Goal: Task Accomplishment & Management: Use online tool/utility

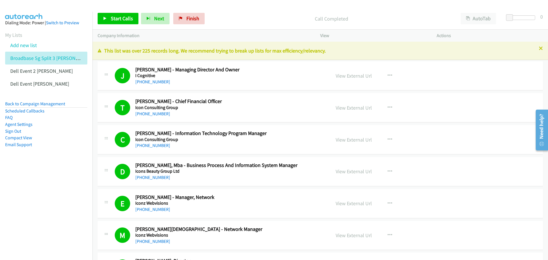
scroll to position [1827, 0]
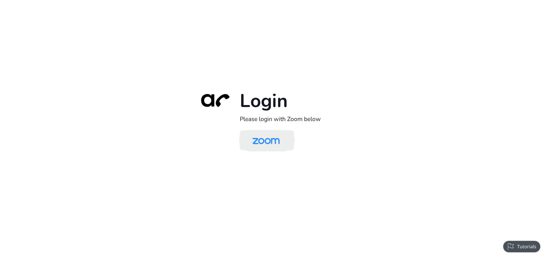
click at [266, 142] on img at bounding box center [265, 141] width 39 height 19
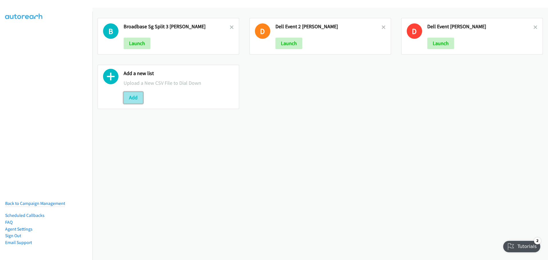
click at [131, 96] on button "Add" at bounding box center [133, 97] width 19 height 11
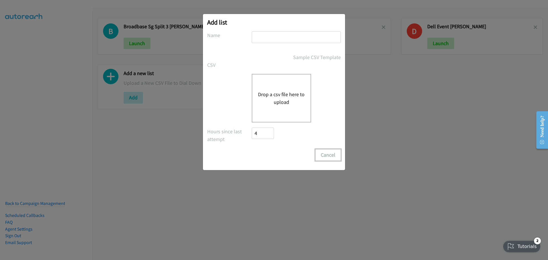
drag, startPoint x: 331, startPoint y: 151, endPoint x: 330, endPoint y: 155, distance: 3.5
click at [330, 154] on button "Cancel" at bounding box center [327, 154] width 25 height 11
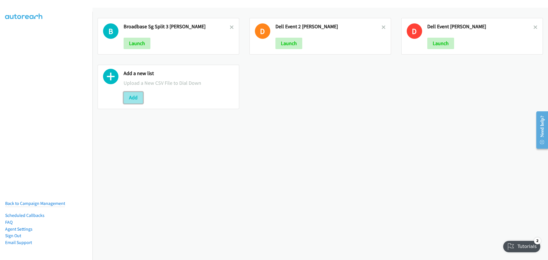
click at [135, 99] on button "Add" at bounding box center [133, 97] width 19 height 11
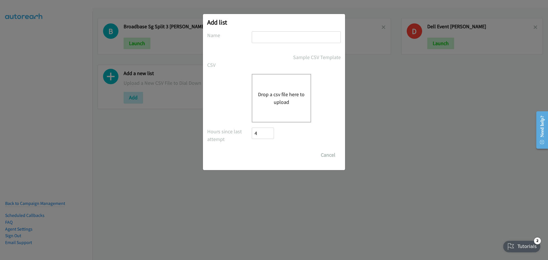
click at [281, 104] on button "Drop a csv file here to upload" at bounding box center [281, 97] width 47 height 15
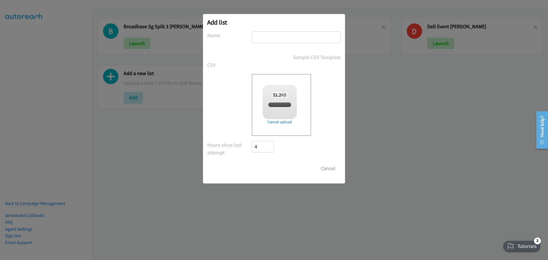
checkbox input "true"
click at [271, 168] on input "Save List" at bounding box center [267, 168] width 30 height 11
drag, startPoint x: 304, startPoint y: 19, endPoint x: 304, endPoint y: 32, distance: 13.1
click at [304, 32] on div "Add list No phone fields were returned for that Report or List View Please uplo…" at bounding box center [274, 99] width 142 height 170
click at [304, 24] on h2 "Add list" at bounding box center [274, 22] width 134 height 8
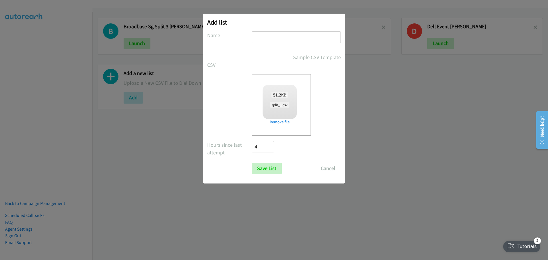
click at [276, 40] on input "text" at bounding box center [296, 37] width 89 height 12
type input "B"
paste input "ACS Reach"
type input "ACS Reach SG split 1 Mike"
click at [267, 169] on input "Save List" at bounding box center [267, 168] width 30 height 11
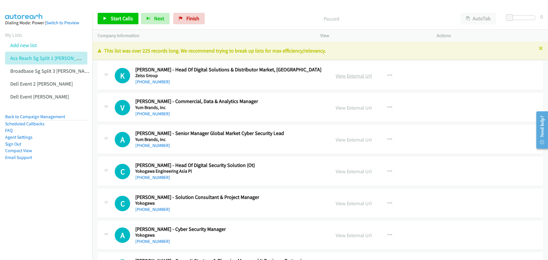
click at [344, 75] on link "View External Url" at bounding box center [354, 76] width 36 height 7
click at [115, 18] on span "Start Calls" at bounding box center [122, 18] width 22 height 7
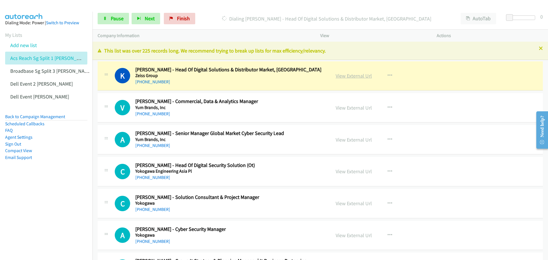
click at [343, 77] on link "View External Url" at bounding box center [354, 76] width 36 height 7
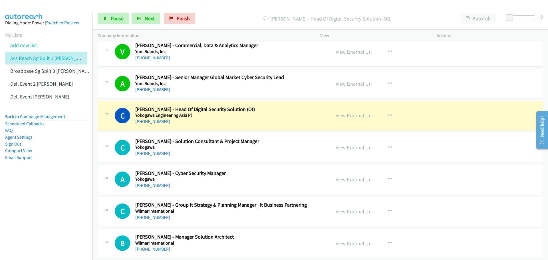
scroll to position [57, 0]
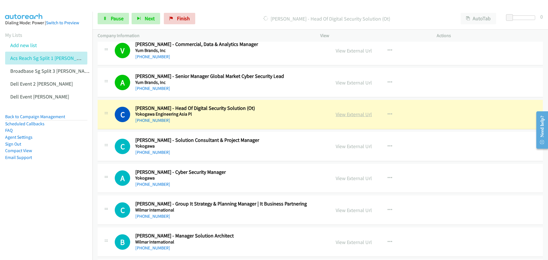
click at [352, 115] on link "View External Url" at bounding box center [354, 114] width 36 height 7
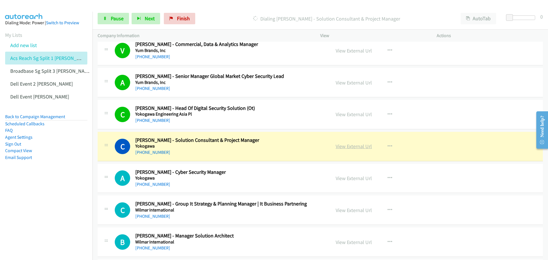
click at [360, 146] on link "View External Url" at bounding box center [354, 146] width 36 height 7
click at [116, 19] on span "Pause" at bounding box center [117, 18] width 13 height 7
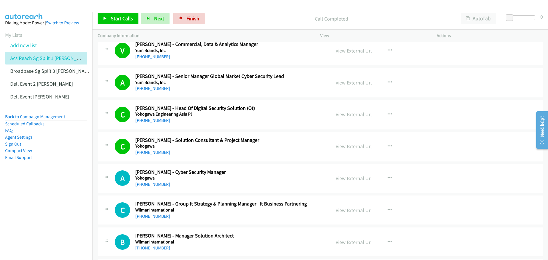
scroll to position [86, 0]
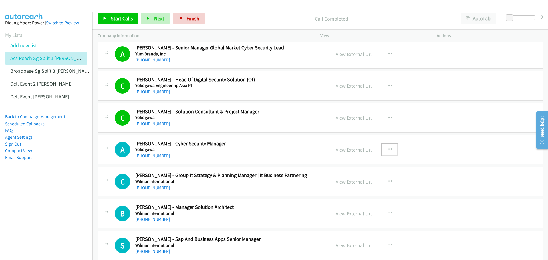
click at [388, 149] on icon "button" at bounding box center [390, 149] width 5 height 5
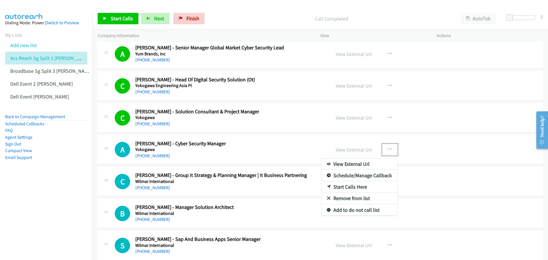
click at [356, 188] on link "Start Calls Here" at bounding box center [359, 186] width 76 height 11
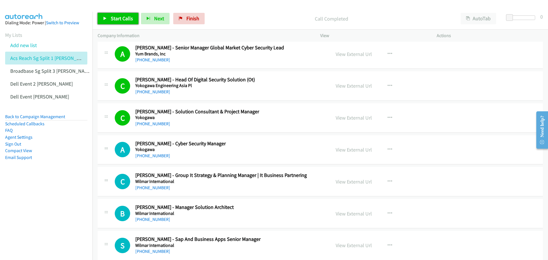
click at [118, 17] on span "Start Calls" at bounding box center [122, 18] width 22 height 7
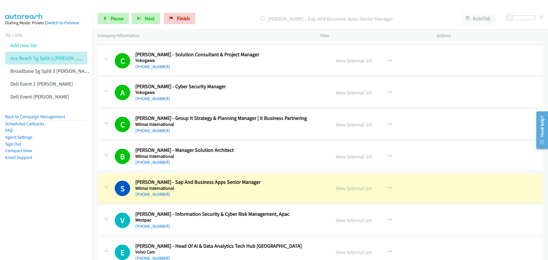
scroll to position [171, 0]
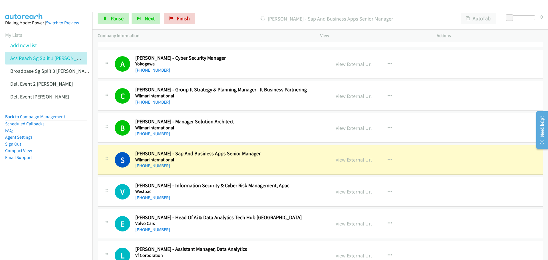
drag, startPoint x: 310, startPoint y: 164, endPoint x: 411, endPoint y: 9, distance: 185.3
click at [411, 9] on div "Start Calls Pause Next Finish Dialing Suryanto Wijaya - Sap And Business Apps S…" at bounding box center [320, 19] width 456 height 22
drag, startPoint x: 411, startPoint y: 9, endPoint x: 349, endPoint y: 12, distance: 62.0
click at [349, 12] on div "Start Calls Pause Next Finish Dialing Suryanto Wijaya - Sap And Business Apps S…" at bounding box center [320, 19] width 456 height 22
drag, startPoint x: 536, startPoint y: 142, endPoint x: 497, endPoint y: 169, distance: 47.8
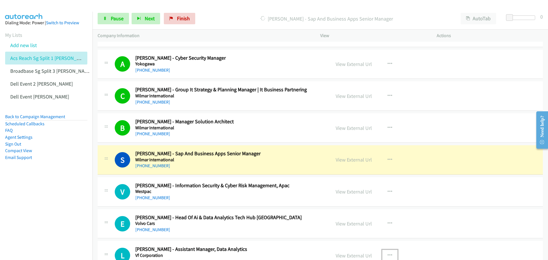
drag, startPoint x: 406, startPoint y: 233, endPoint x: 393, endPoint y: 253, distance: 24.8
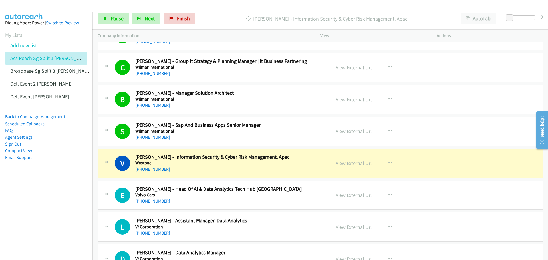
scroll to position [228, 0]
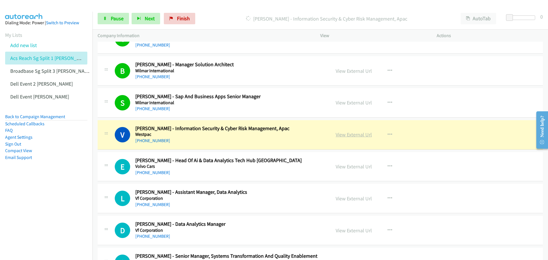
click at [352, 132] on link "View External Url" at bounding box center [354, 134] width 36 height 7
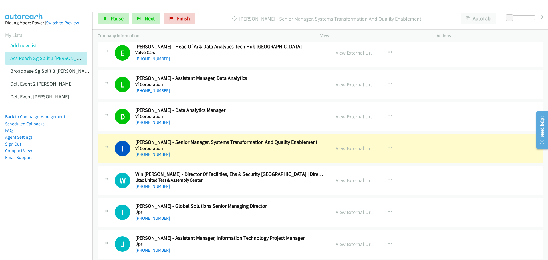
scroll to position [343, 0]
click at [343, 149] on link "View External Url" at bounding box center [354, 148] width 36 height 7
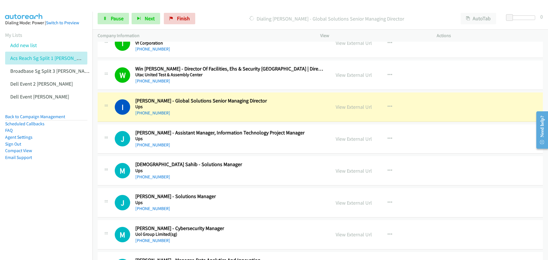
scroll to position [457, 0]
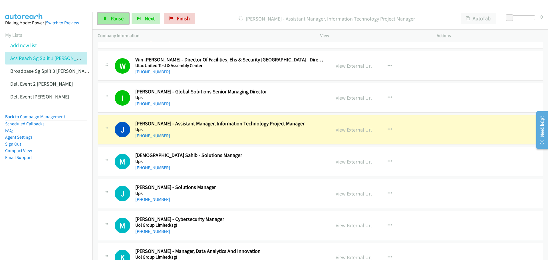
click at [119, 18] on span "Pause" at bounding box center [117, 18] width 13 height 7
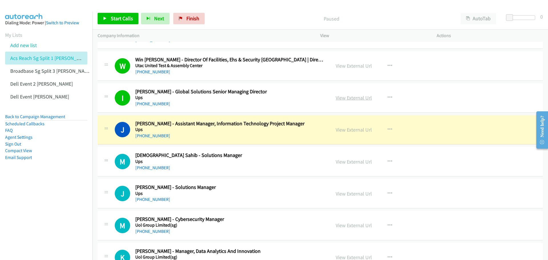
click at [349, 97] on link "View External Url" at bounding box center [354, 97] width 36 height 7
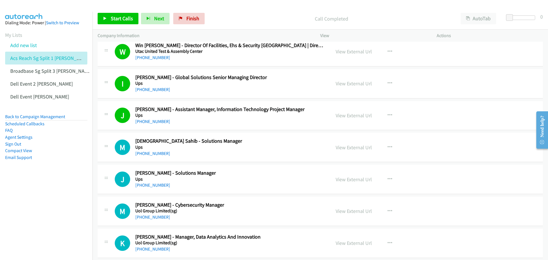
scroll to position [485, 0]
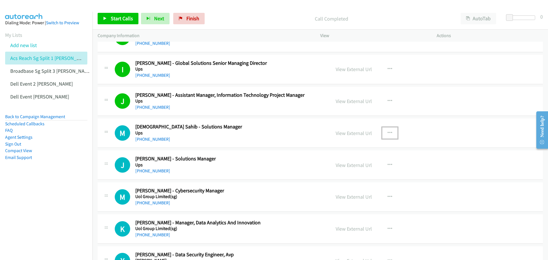
click at [390, 132] on button "button" at bounding box center [389, 132] width 15 height 11
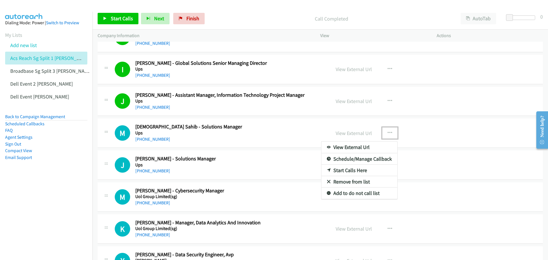
click at [357, 169] on link "Start Calls Here" at bounding box center [359, 170] width 76 height 11
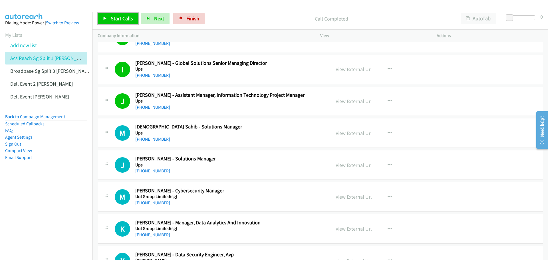
click at [120, 14] on link "Start Calls" at bounding box center [118, 18] width 41 height 11
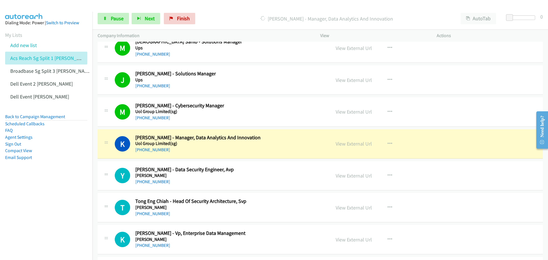
scroll to position [571, 0]
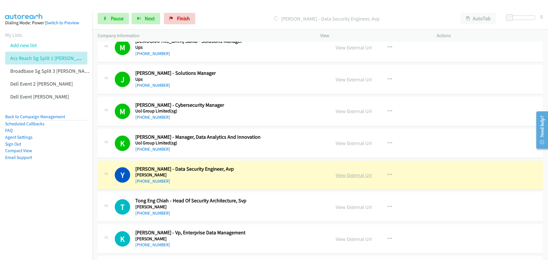
click at [363, 174] on link "View External Url" at bounding box center [354, 175] width 36 height 7
click at [118, 18] on span "Pause" at bounding box center [117, 18] width 13 height 7
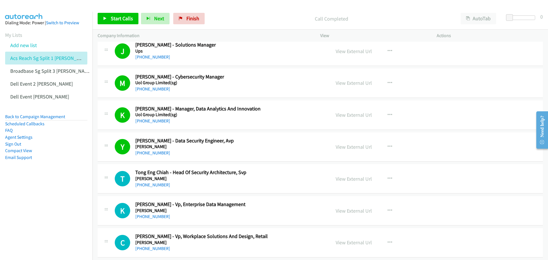
scroll to position [599, 0]
click at [389, 176] on icon "button" at bounding box center [390, 178] width 5 height 5
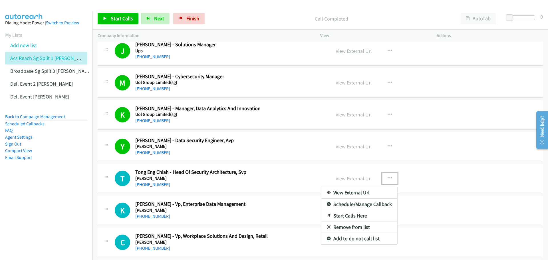
click at [363, 215] on link "Start Calls Here" at bounding box center [359, 215] width 76 height 11
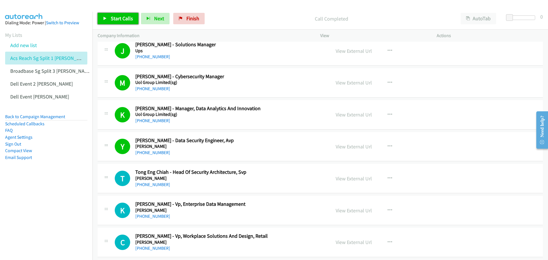
click at [111, 19] on span "Start Calls" at bounding box center [122, 18] width 22 height 7
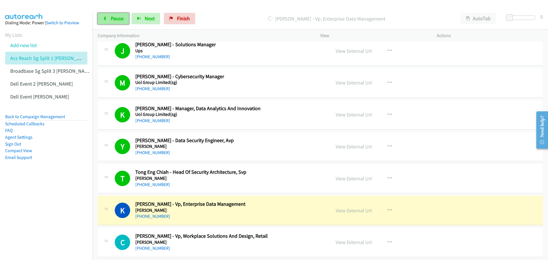
click at [122, 17] on span "Pause" at bounding box center [117, 18] width 13 height 7
click at [347, 178] on link "View External Url" at bounding box center [354, 178] width 36 height 7
click at [354, 212] on link "View External Url" at bounding box center [354, 210] width 36 height 7
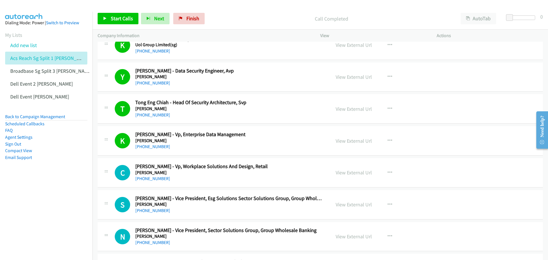
scroll to position [685, 0]
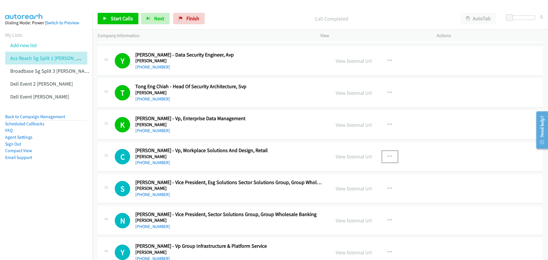
click at [388, 156] on icon "button" at bounding box center [390, 156] width 5 height 5
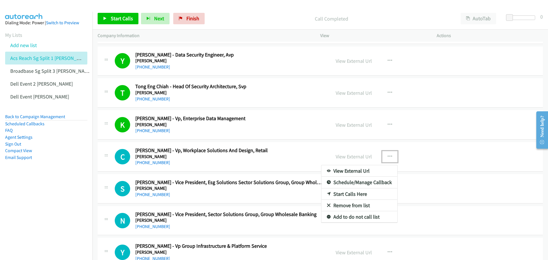
click at [372, 192] on link "Start Calls Here" at bounding box center [359, 193] width 76 height 11
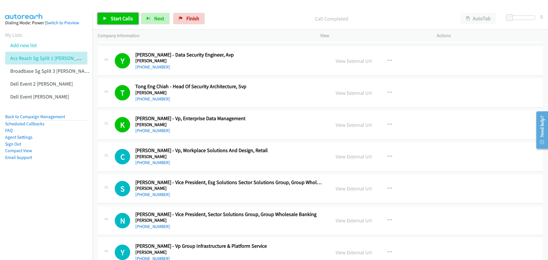
click at [117, 22] on link "Start Calls" at bounding box center [118, 18] width 41 height 11
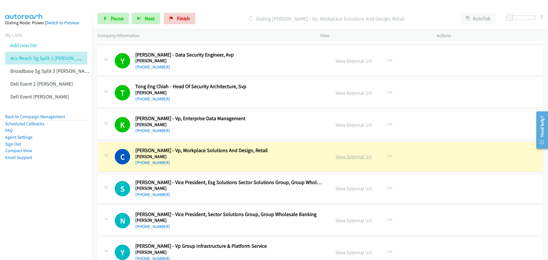
click at [355, 155] on link "View External Url" at bounding box center [354, 156] width 36 height 7
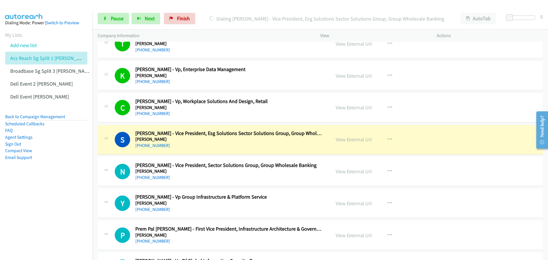
scroll to position [742, 0]
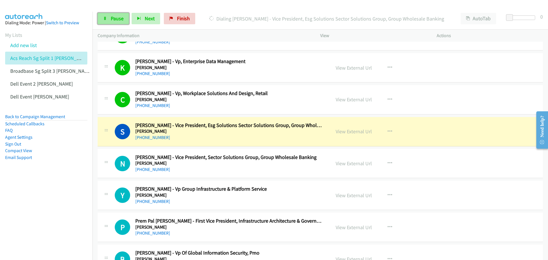
click at [112, 21] on span "Pause" at bounding box center [117, 18] width 13 height 7
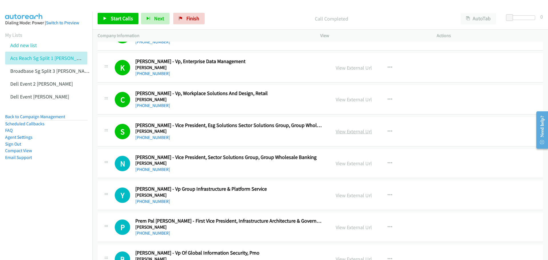
click at [348, 132] on link "View External Url" at bounding box center [354, 131] width 36 height 7
click at [390, 163] on button "button" at bounding box center [389, 163] width 15 height 11
click at [362, 199] on link "Start Calls Here" at bounding box center [359, 200] width 76 height 11
click at [113, 15] on span "Start Calls" at bounding box center [122, 18] width 22 height 7
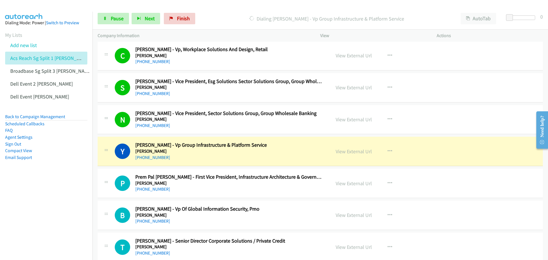
scroll to position [799, 0]
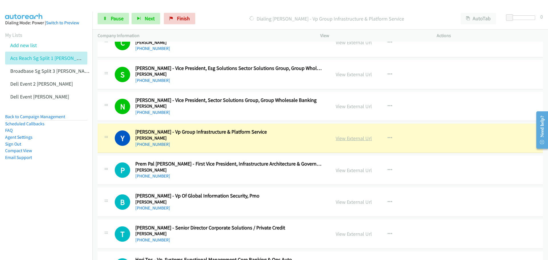
click at [343, 139] on link "View External Url" at bounding box center [354, 138] width 36 height 7
click at [112, 18] on span "Pause" at bounding box center [117, 18] width 13 height 7
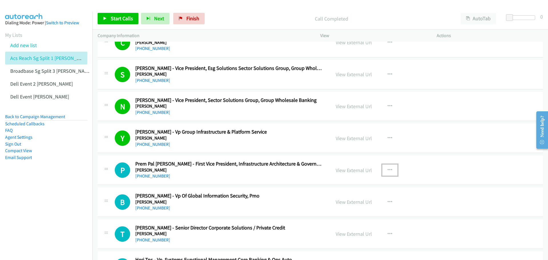
click at [389, 169] on icon "button" at bounding box center [390, 170] width 5 height 5
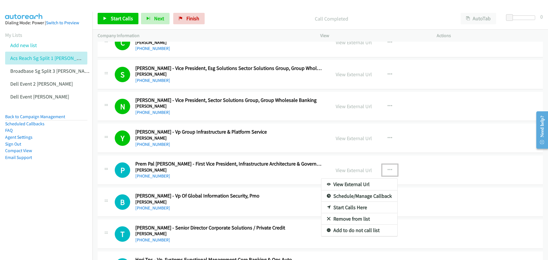
click at [346, 208] on link "Start Calls Here" at bounding box center [359, 207] width 76 height 11
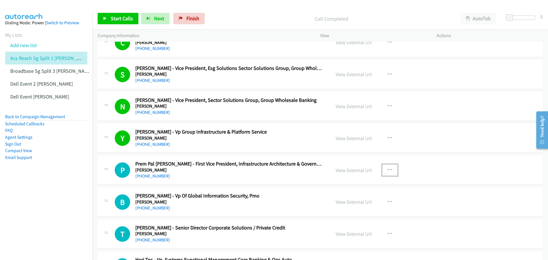
click at [388, 168] on icon "button" at bounding box center [390, 170] width 5 height 5
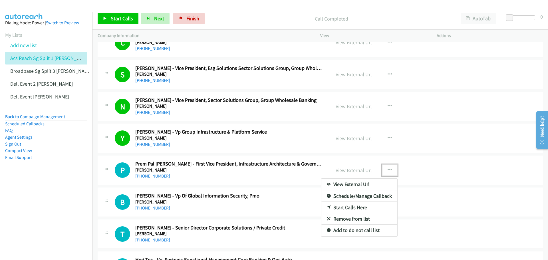
click at [359, 206] on link "Start Calls Here" at bounding box center [359, 207] width 76 height 11
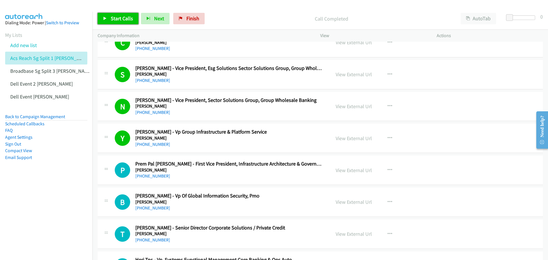
click at [115, 15] on link "Start Calls" at bounding box center [118, 18] width 41 height 11
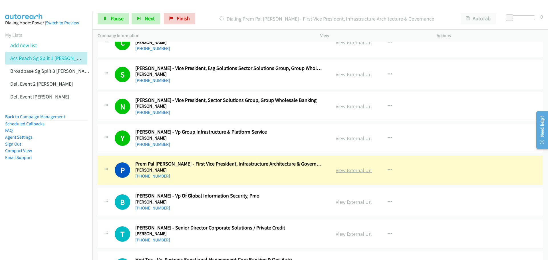
click at [351, 169] on link "View External Url" at bounding box center [354, 170] width 36 height 7
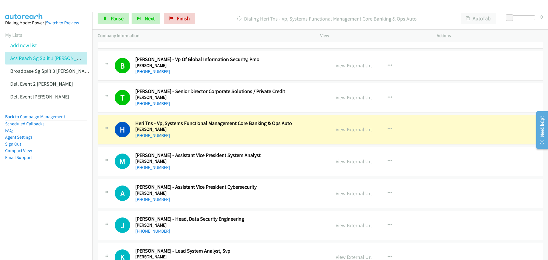
scroll to position [942, 0]
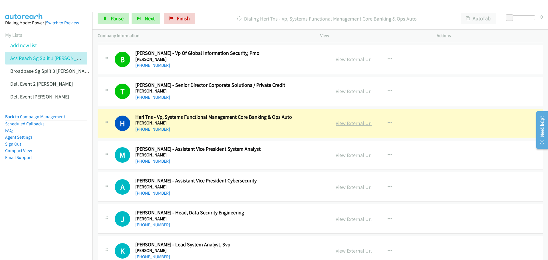
click at [347, 121] on link "View External Url" at bounding box center [354, 123] width 36 height 7
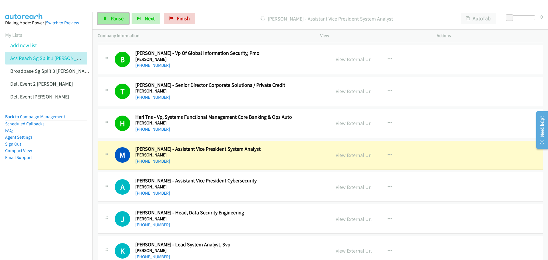
click at [116, 18] on span "Pause" at bounding box center [117, 18] width 13 height 7
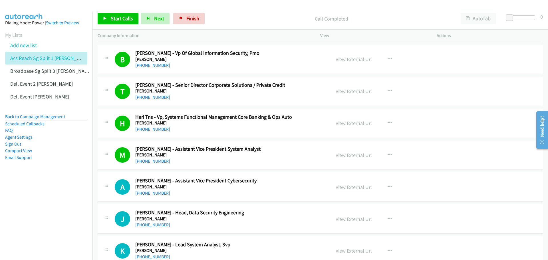
scroll to position [970, 0]
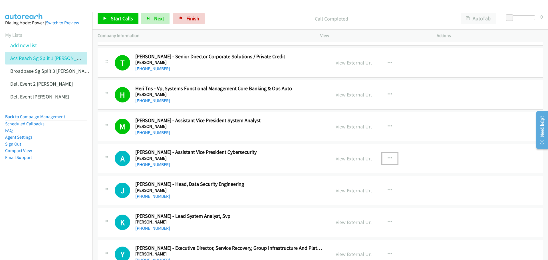
click at [389, 158] on icon "button" at bounding box center [390, 158] width 5 height 5
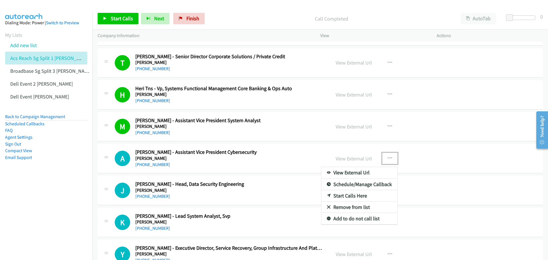
click at [359, 194] on link "Start Calls Here" at bounding box center [359, 195] width 76 height 11
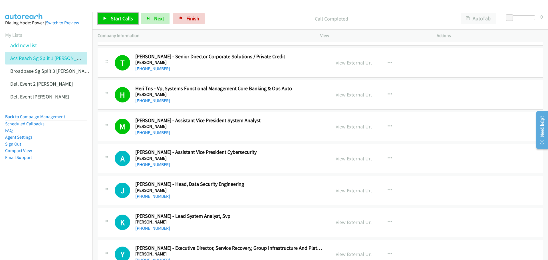
click at [127, 20] on span "Start Calls" at bounding box center [122, 18] width 22 height 7
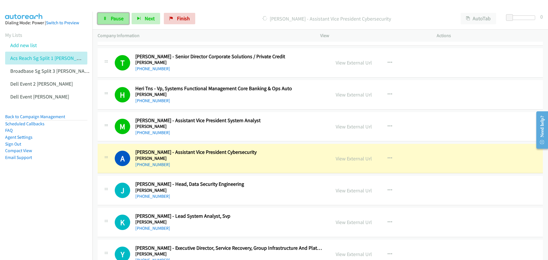
click at [112, 16] on span "Pause" at bounding box center [117, 18] width 13 height 7
click at [119, 20] on span "Start Calls" at bounding box center [122, 18] width 22 height 7
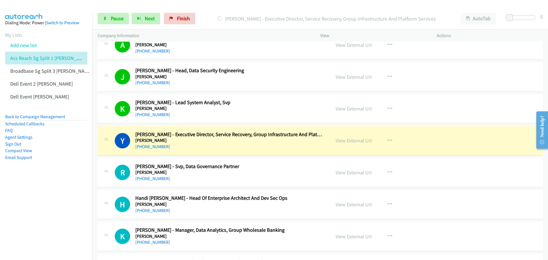
scroll to position [1085, 0]
click at [355, 139] on link "View External Url" at bounding box center [354, 140] width 36 height 7
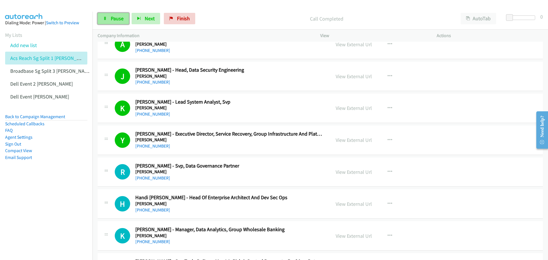
click at [121, 22] on link "Pause" at bounding box center [113, 18] width 31 height 11
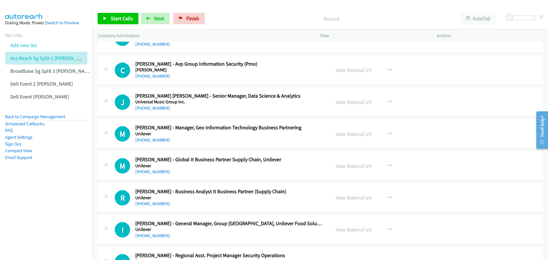
scroll to position [1313, 0]
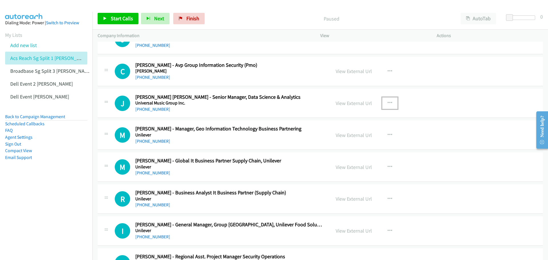
click at [388, 101] on icon "button" at bounding box center [390, 103] width 5 height 5
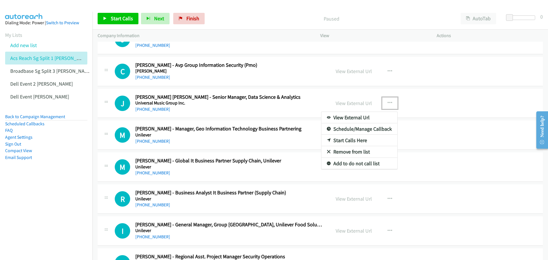
click at [360, 144] on link "Start Calls Here" at bounding box center [359, 140] width 76 height 11
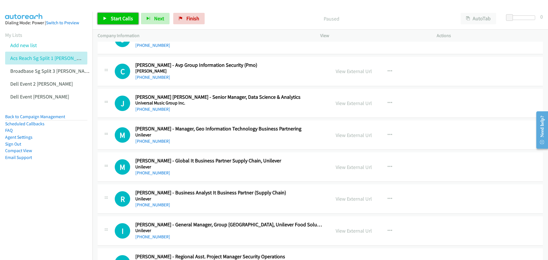
click at [120, 17] on span "Start Calls" at bounding box center [122, 18] width 22 height 7
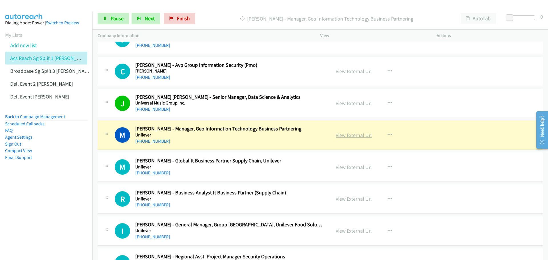
click at [355, 137] on link "View External Url" at bounding box center [354, 135] width 36 height 7
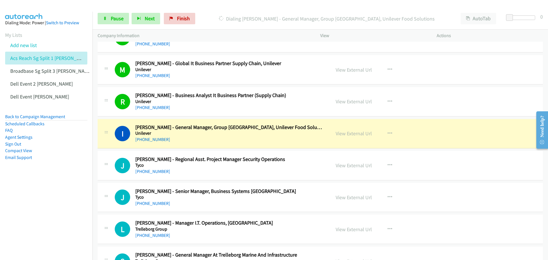
scroll to position [1427, 0]
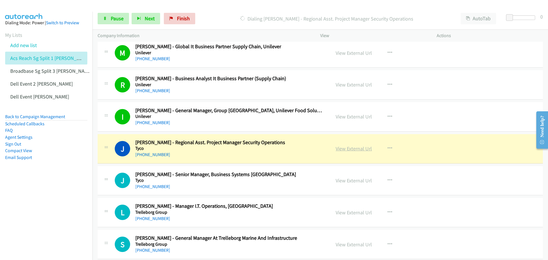
click at [356, 149] on link "View External Url" at bounding box center [354, 148] width 36 height 7
click at [119, 16] on span "Pause" at bounding box center [117, 18] width 13 height 7
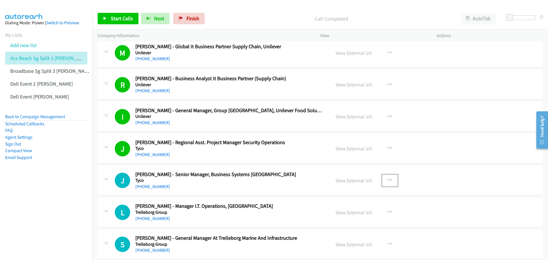
click at [388, 180] on icon "button" at bounding box center [390, 180] width 5 height 5
click at [354, 217] on link "Start Calls Here" at bounding box center [359, 217] width 76 height 11
click at [119, 18] on span "Start Calls" at bounding box center [122, 18] width 22 height 7
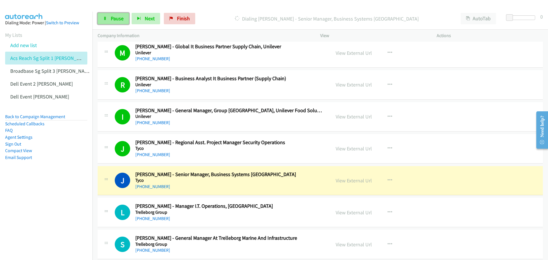
click at [120, 18] on span "Pause" at bounding box center [117, 18] width 13 height 7
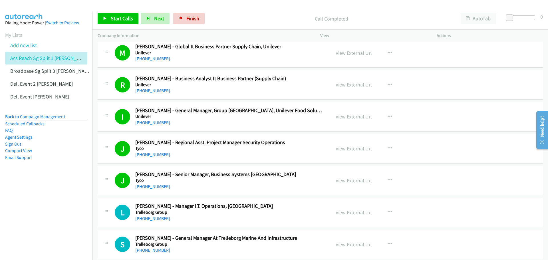
click at [351, 180] on link "View External Url" at bounding box center [354, 180] width 36 height 7
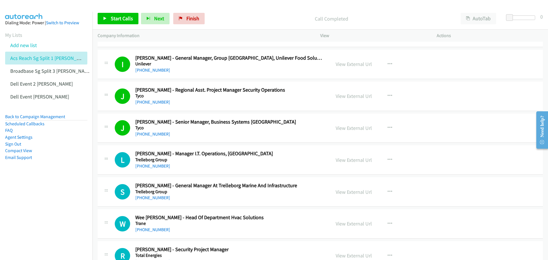
scroll to position [1484, 0]
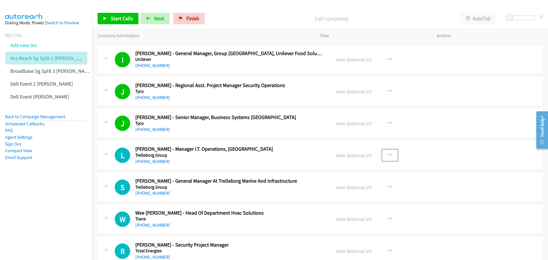
click at [389, 152] on button "button" at bounding box center [389, 155] width 15 height 11
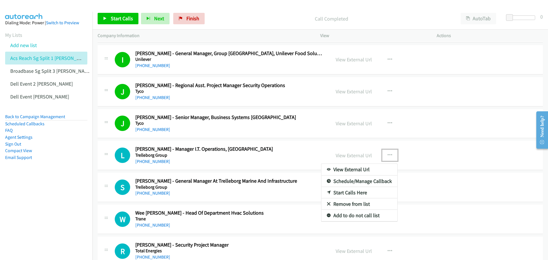
click at [352, 192] on link "Start Calls Here" at bounding box center [359, 192] width 76 height 11
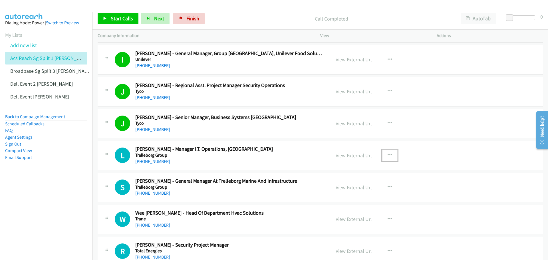
click at [391, 155] on button "button" at bounding box center [389, 155] width 15 height 11
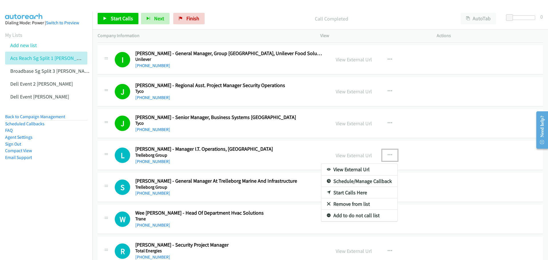
click at [369, 190] on link "Start Calls Here" at bounding box center [359, 192] width 76 height 11
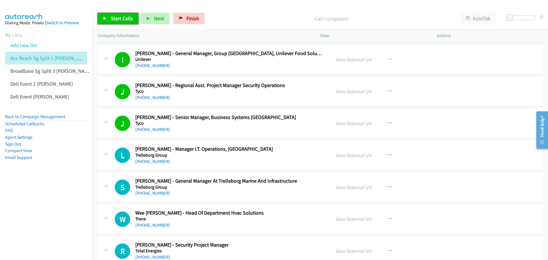
click at [114, 17] on span "Start Calls" at bounding box center [122, 18] width 22 height 7
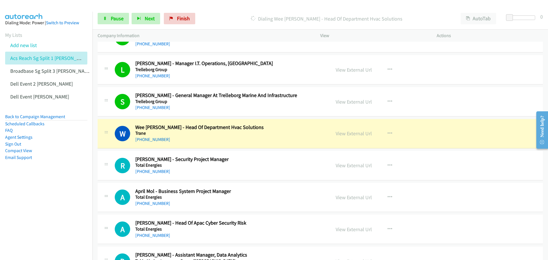
scroll to position [1598, 0]
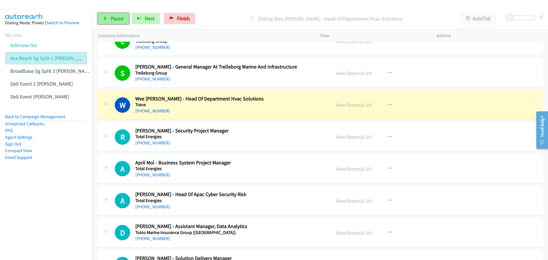
click at [115, 21] on span "Pause" at bounding box center [117, 18] width 13 height 7
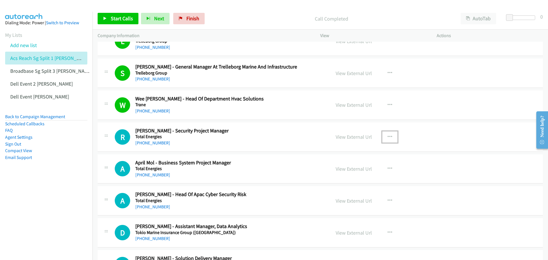
click at [388, 136] on icon "button" at bounding box center [390, 137] width 5 height 5
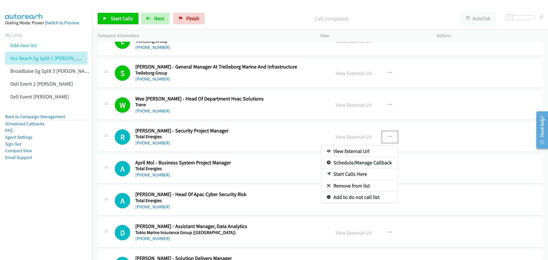
click at [351, 174] on link "Start Calls Here" at bounding box center [359, 173] width 76 height 11
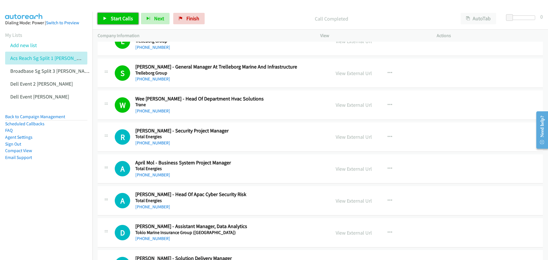
click at [114, 17] on span "Start Calls" at bounding box center [122, 18] width 22 height 7
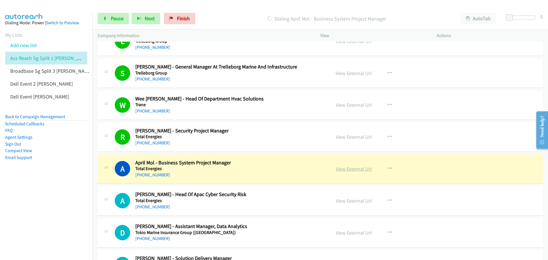
click at [353, 169] on link "View External Url" at bounding box center [354, 169] width 36 height 7
click at [120, 22] on link "Pause" at bounding box center [113, 18] width 31 height 11
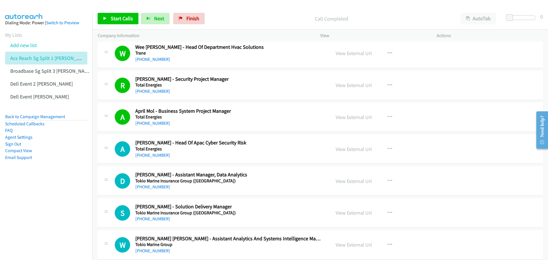
scroll to position [1656, 0]
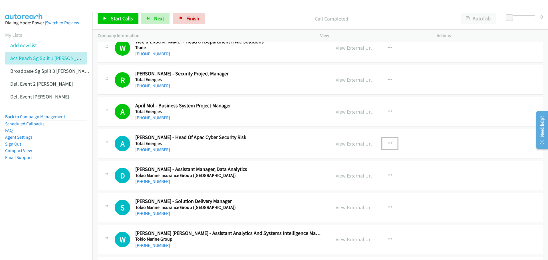
click at [388, 142] on icon "button" at bounding box center [390, 143] width 5 height 5
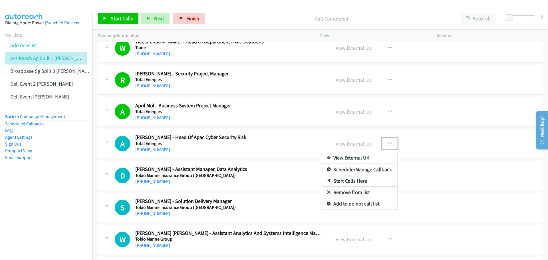
click at [358, 180] on link "Start Calls Here" at bounding box center [359, 180] width 76 height 11
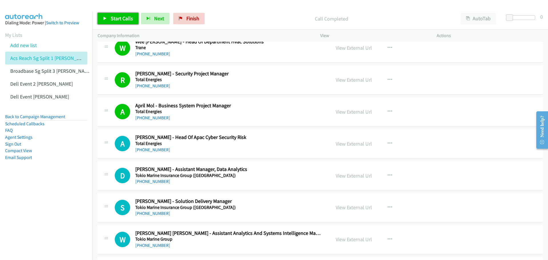
click at [121, 19] on span "Start Calls" at bounding box center [122, 18] width 22 height 7
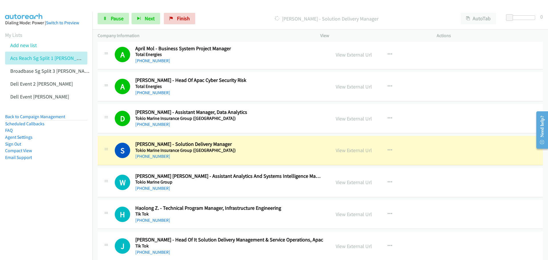
scroll to position [1741, 0]
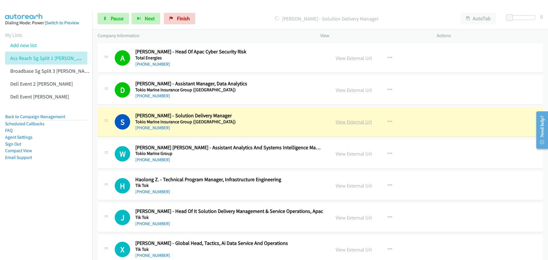
click at [348, 122] on link "View External Url" at bounding box center [354, 121] width 36 height 7
click at [114, 18] on span "Pause" at bounding box center [117, 18] width 13 height 7
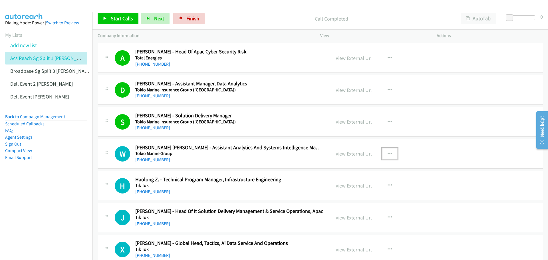
click at [388, 153] on icon "button" at bounding box center [390, 154] width 5 height 5
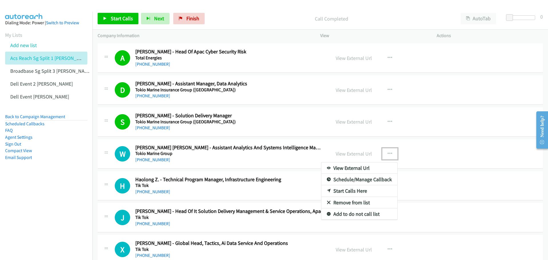
click at [359, 191] on link "Start Calls Here" at bounding box center [359, 190] width 76 height 11
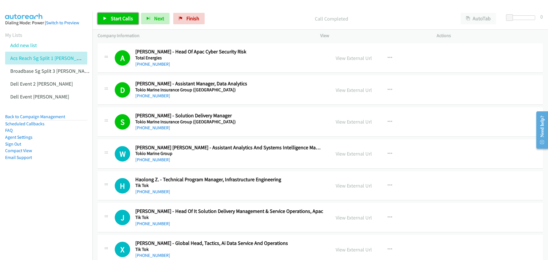
click at [111, 18] on span "Start Calls" at bounding box center [122, 18] width 22 height 7
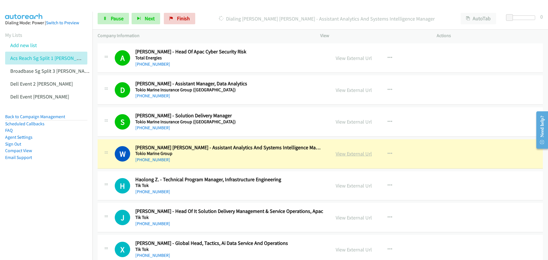
click at [358, 151] on link "View External Url" at bounding box center [354, 153] width 36 height 7
click at [120, 17] on span "Pause" at bounding box center [117, 18] width 13 height 7
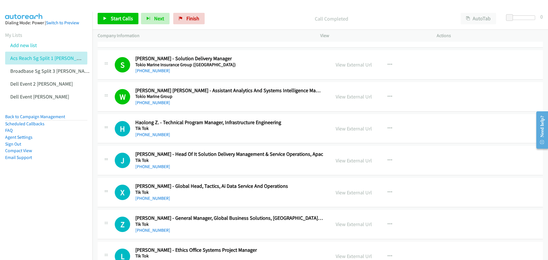
scroll to position [1827, 0]
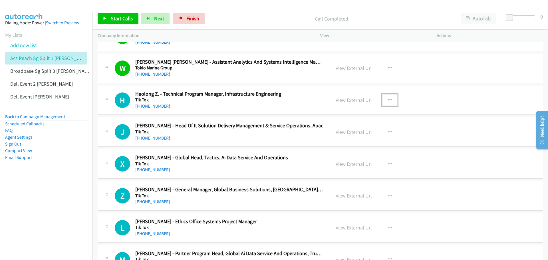
click at [388, 98] on icon "button" at bounding box center [390, 100] width 5 height 5
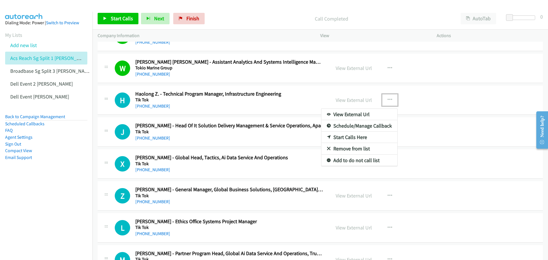
click at [355, 137] on link "Start Calls Here" at bounding box center [359, 137] width 76 height 11
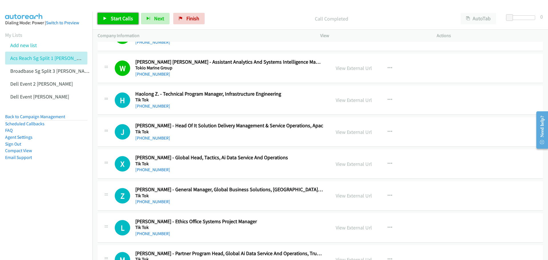
click at [116, 19] on span "Start Calls" at bounding box center [122, 18] width 22 height 7
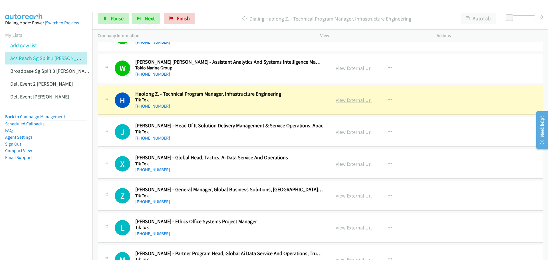
click at [353, 102] on link "View External Url" at bounding box center [354, 100] width 36 height 7
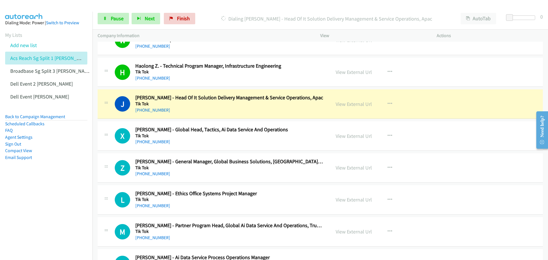
scroll to position [1855, 0]
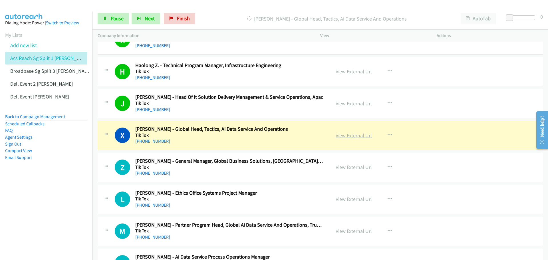
click at [359, 134] on link "View External Url" at bounding box center [354, 135] width 36 height 7
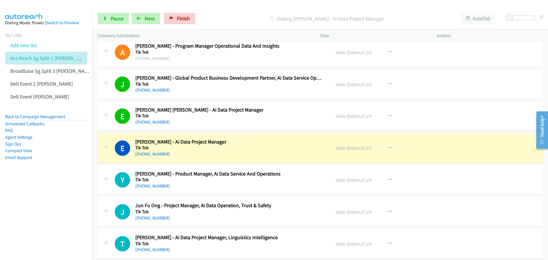
scroll to position [2112, 0]
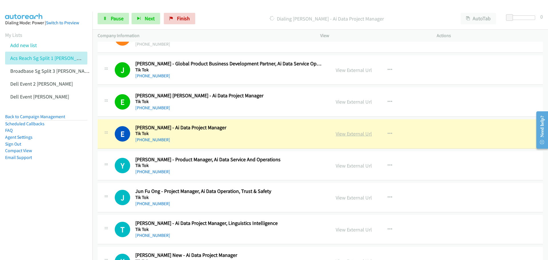
click at [345, 135] on link "View External Url" at bounding box center [354, 133] width 36 height 7
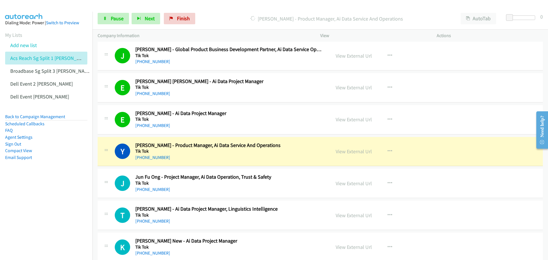
scroll to position [2141, 0]
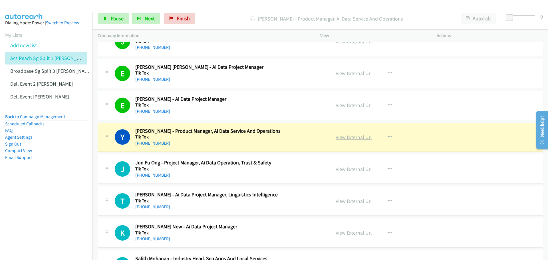
click at [353, 139] on link "View External Url" at bounding box center [354, 137] width 36 height 7
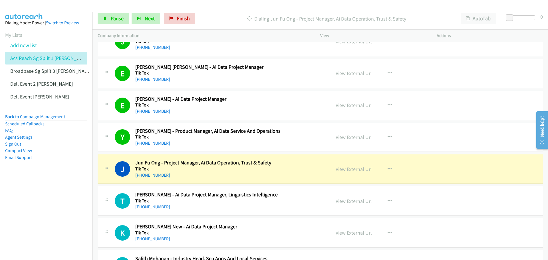
scroll to position [2169, 0]
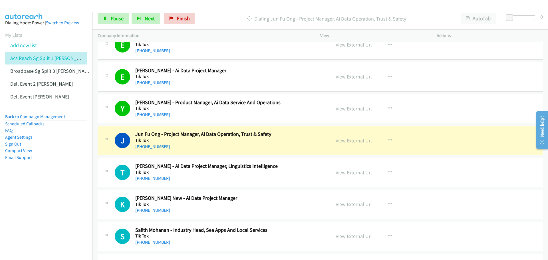
click at [344, 140] on link "View External Url" at bounding box center [354, 140] width 36 height 7
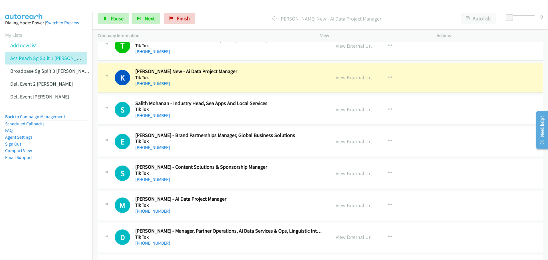
scroll to position [2312, 0]
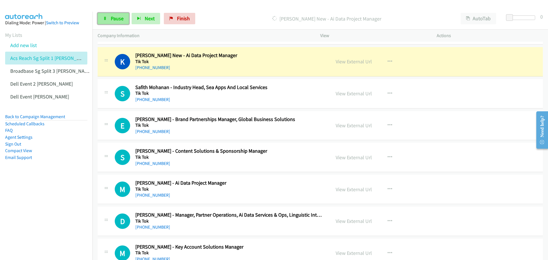
click at [120, 17] on span "Pause" at bounding box center [117, 18] width 13 height 7
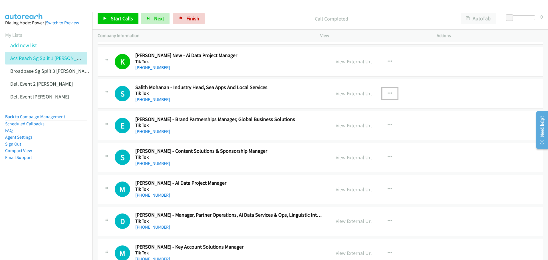
click at [392, 91] on button "button" at bounding box center [389, 93] width 15 height 11
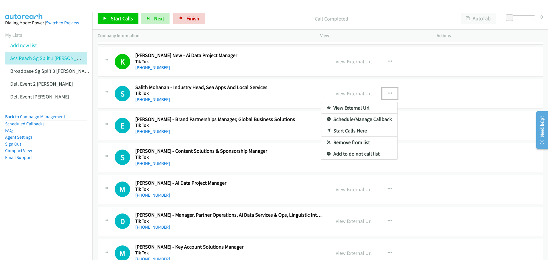
click at [358, 130] on link "Start Calls Here" at bounding box center [359, 130] width 76 height 11
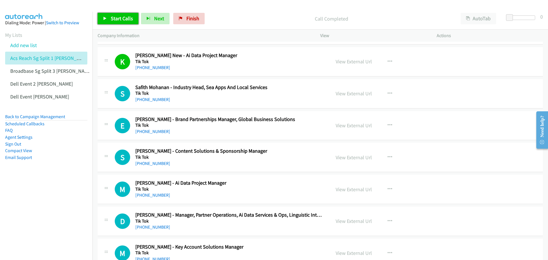
click at [114, 20] on span "Start Calls" at bounding box center [122, 18] width 22 height 7
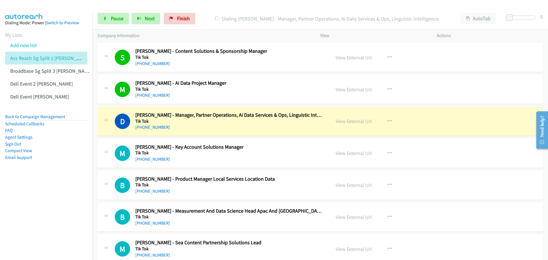
scroll to position [2426, 0]
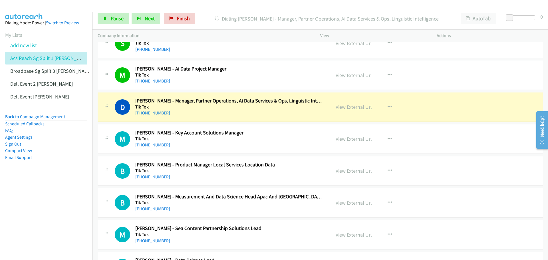
click at [344, 106] on link "View External Url" at bounding box center [354, 107] width 36 height 7
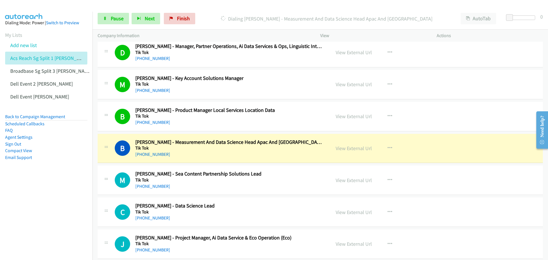
scroll to position [2483, 0]
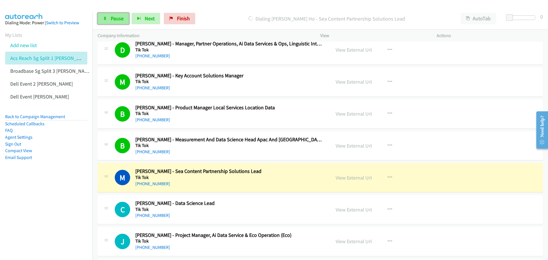
click at [116, 21] on span "Pause" at bounding box center [117, 18] width 13 height 7
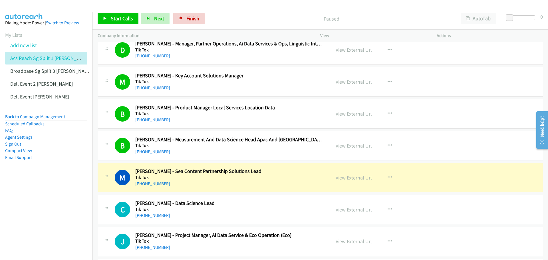
click at [356, 180] on link "View External Url" at bounding box center [354, 177] width 36 height 7
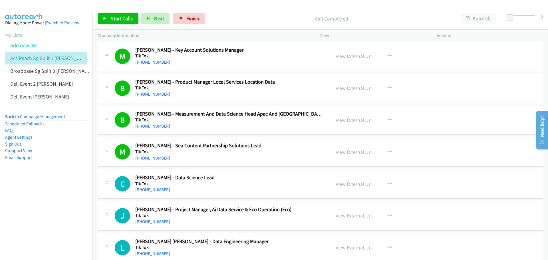
scroll to position [2512, 0]
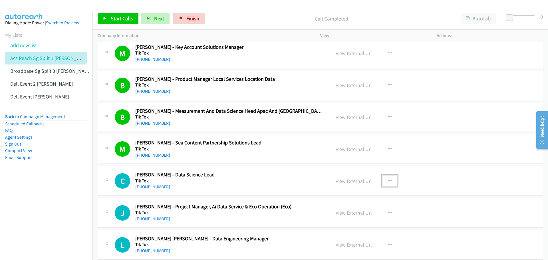
click at [388, 180] on icon "button" at bounding box center [390, 181] width 5 height 5
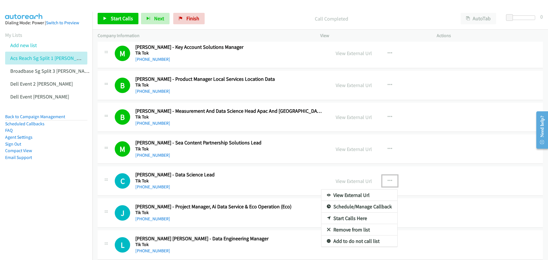
click at [340, 219] on link "Start Calls Here" at bounding box center [359, 218] width 76 height 11
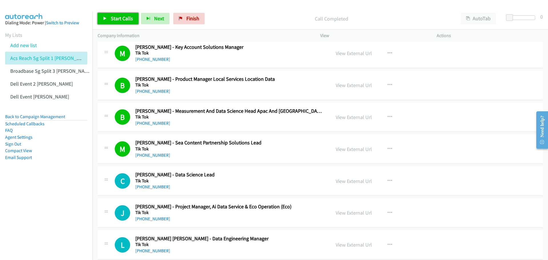
click at [118, 17] on span "Start Calls" at bounding box center [122, 18] width 22 height 7
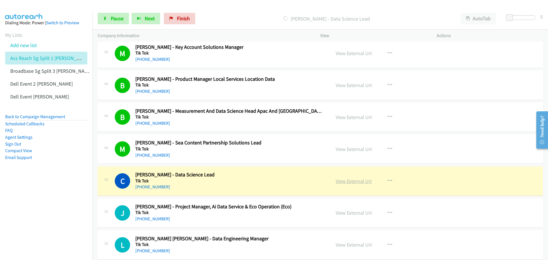
click at [347, 181] on link "View External Url" at bounding box center [354, 181] width 36 height 7
click at [112, 18] on span "Pause" at bounding box center [117, 18] width 13 height 7
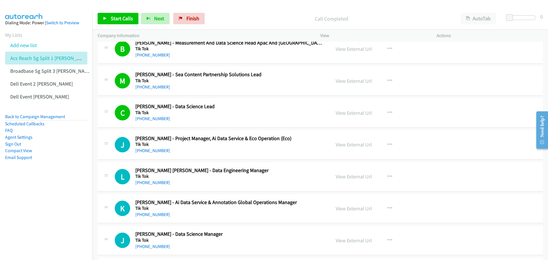
scroll to position [2597, 0]
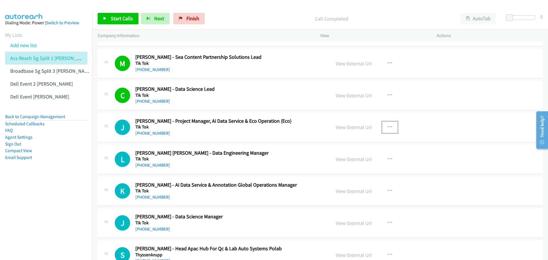
click at [391, 126] on button "button" at bounding box center [389, 127] width 15 height 11
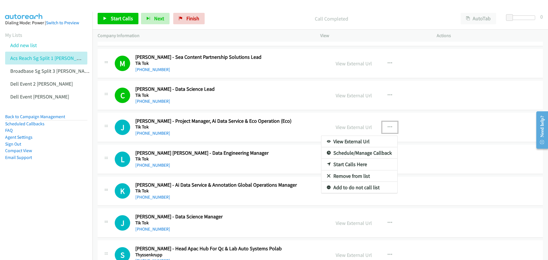
click at [368, 163] on link "Start Calls Here" at bounding box center [359, 164] width 76 height 11
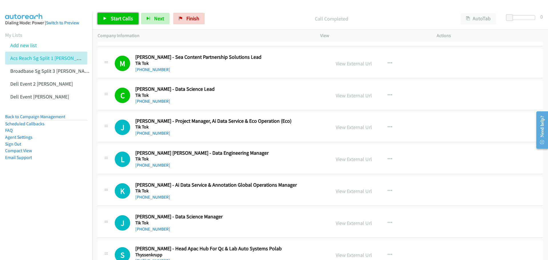
click at [103, 14] on link "Start Calls" at bounding box center [118, 18] width 41 height 11
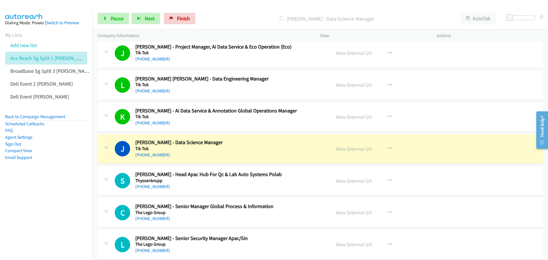
scroll to position [2683, 0]
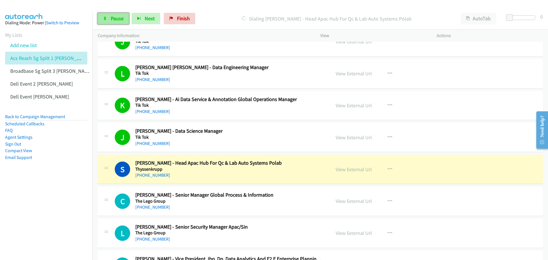
click at [117, 18] on span "Pause" at bounding box center [117, 18] width 13 height 7
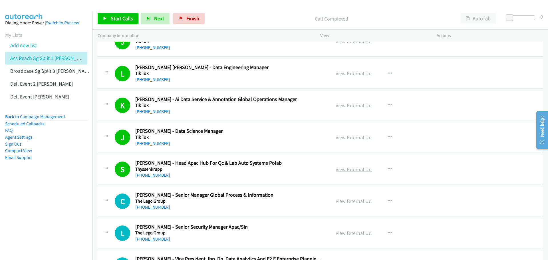
click at [350, 167] on link "View External Url" at bounding box center [354, 169] width 36 height 7
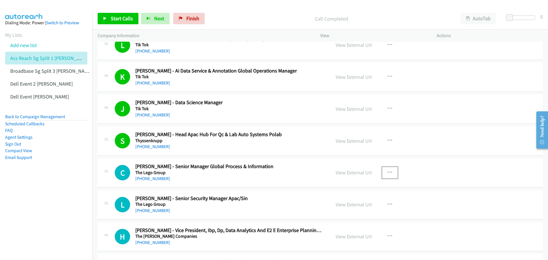
click at [388, 172] on icon "button" at bounding box center [390, 172] width 5 height 5
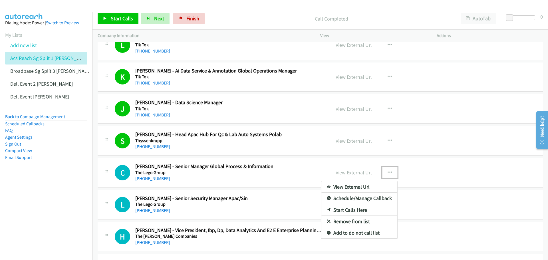
click at [365, 211] on link "Start Calls Here" at bounding box center [359, 209] width 76 height 11
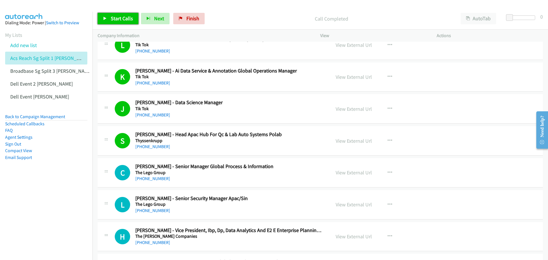
click at [114, 19] on span "Start Calls" at bounding box center [122, 18] width 22 height 7
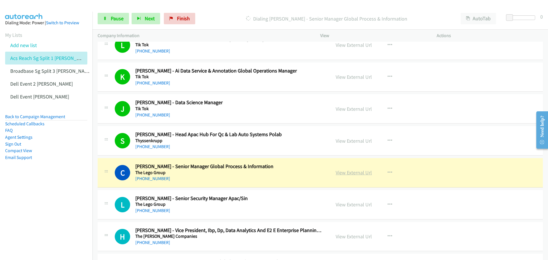
click at [350, 174] on link "View External Url" at bounding box center [354, 172] width 36 height 7
click at [110, 19] on link "Pause" at bounding box center [113, 18] width 31 height 11
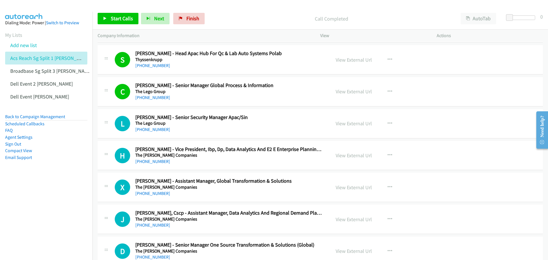
scroll to position [2797, 0]
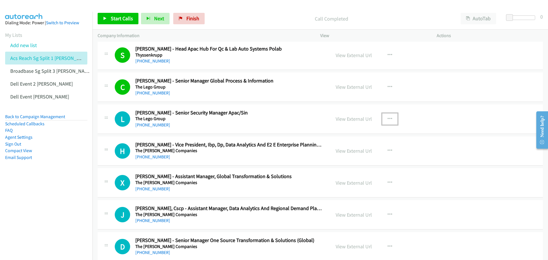
click at [388, 117] on icon "button" at bounding box center [390, 119] width 5 height 5
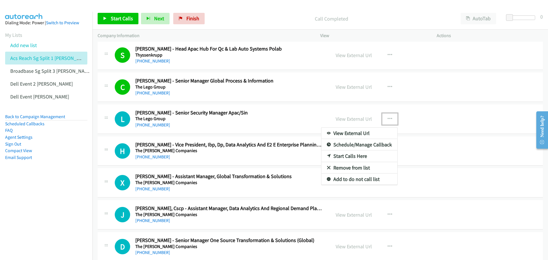
click at [357, 155] on link "Start Calls Here" at bounding box center [359, 155] width 76 height 11
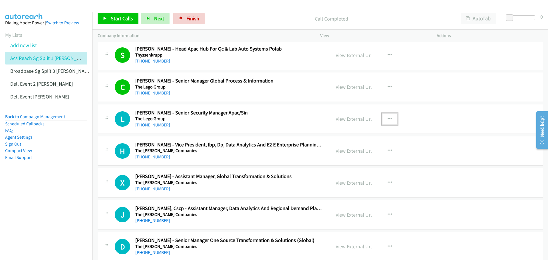
click at [390, 117] on icon "button" at bounding box center [390, 119] width 5 height 5
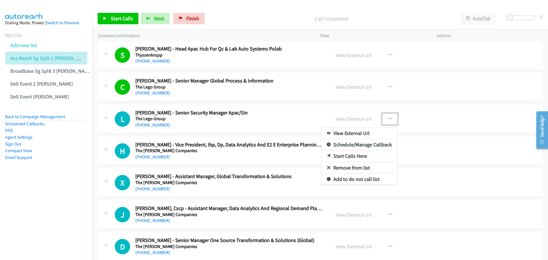
click at [353, 154] on link "Start Calls Here" at bounding box center [359, 155] width 76 height 11
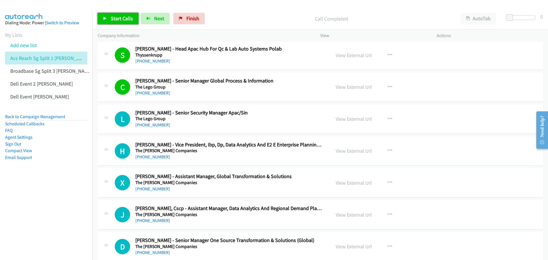
click at [120, 17] on span "Start Calls" at bounding box center [122, 18] width 22 height 7
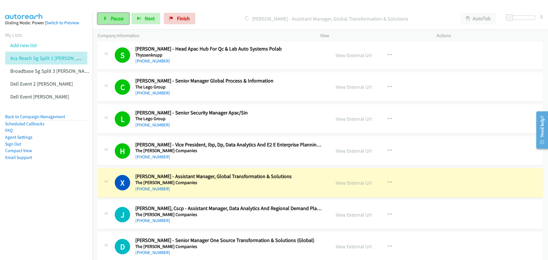
click at [120, 20] on span "Pause" at bounding box center [117, 18] width 13 height 7
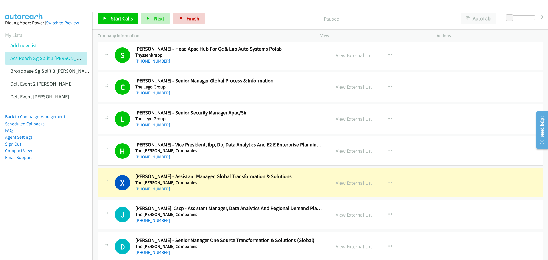
click at [348, 182] on link "View External Url" at bounding box center [354, 183] width 36 height 7
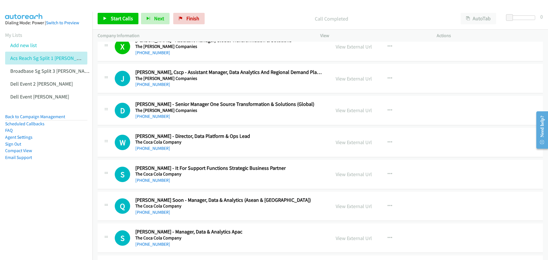
scroll to position [2940, 0]
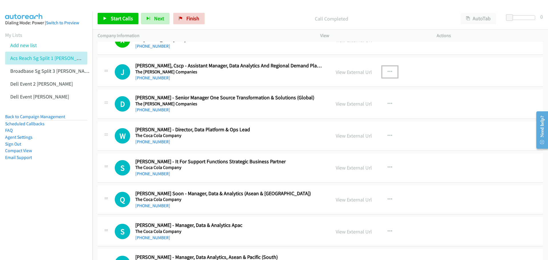
click at [388, 70] on icon "button" at bounding box center [390, 72] width 5 height 5
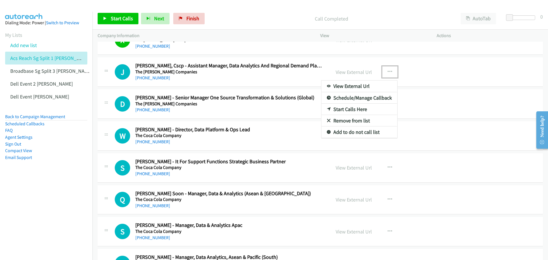
click at [353, 107] on link "Start Calls Here" at bounding box center [359, 109] width 76 height 11
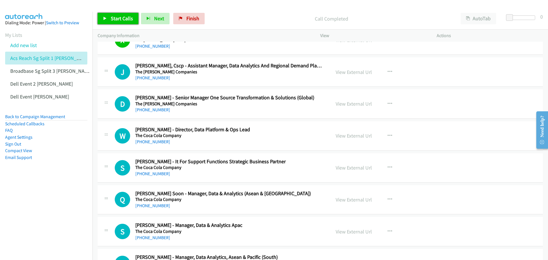
click at [111, 19] on span "Start Calls" at bounding box center [122, 18] width 22 height 7
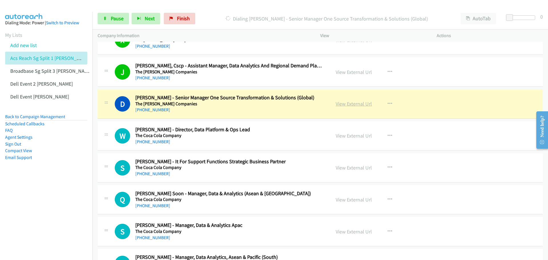
click at [360, 103] on link "View External Url" at bounding box center [354, 103] width 36 height 7
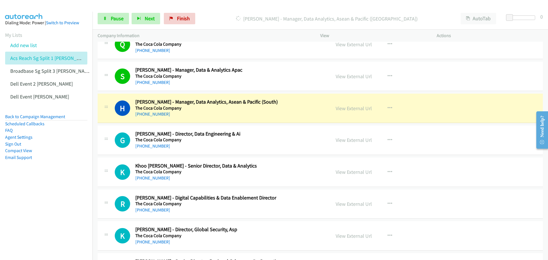
scroll to position [3111, 0]
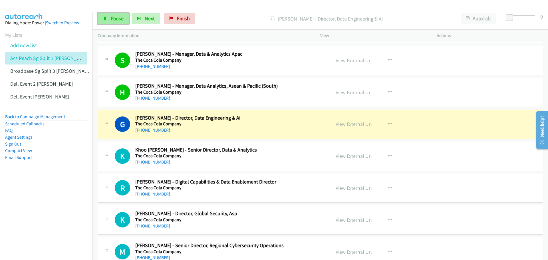
click at [124, 16] on link "Pause" at bounding box center [113, 18] width 31 height 11
click at [353, 126] on link "View External Url" at bounding box center [354, 124] width 36 height 7
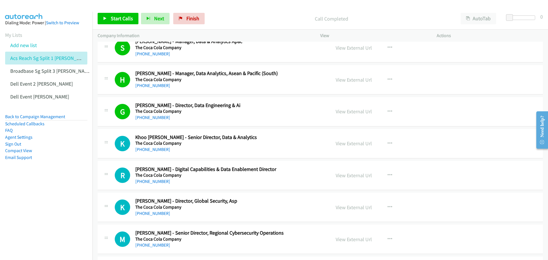
scroll to position [3140, 0]
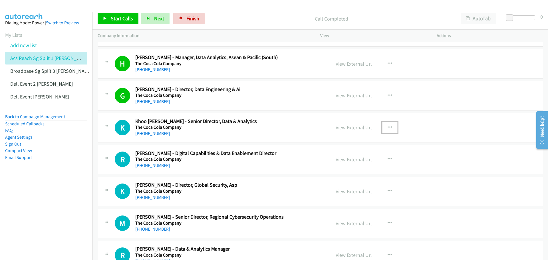
click at [388, 128] on icon "button" at bounding box center [390, 127] width 5 height 5
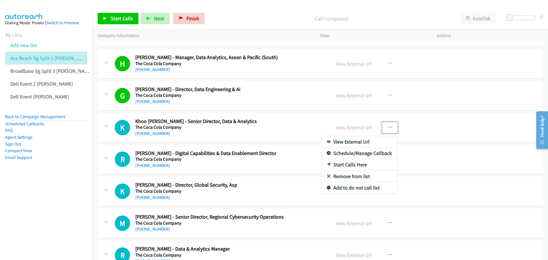
click at [355, 165] on link "Start Calls Here" at bounding box center [359, 164] width 76 height 11
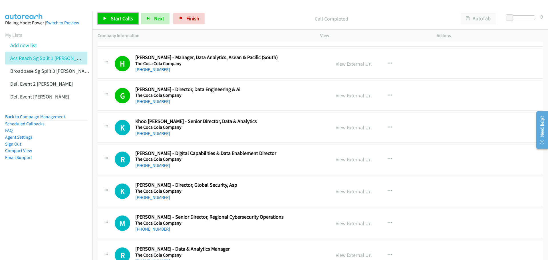
click at [112, 19] on span "Start Calls" at bounding box center [122, 18] width 22 height 7
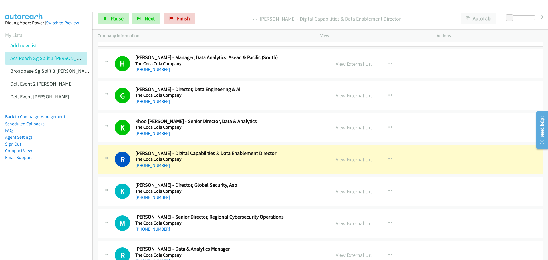
click at [355, 160] on link "View External Url" at bounding box center [354, 159] width 36 height 7
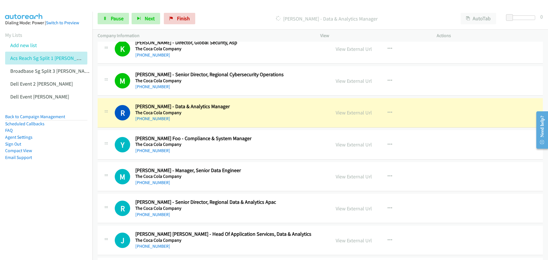
scroll to position [3283, 0]
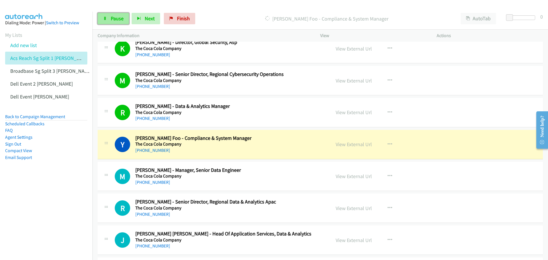
click at [111, 20] on span "Pause" at bounding box center [117, 18] width 13 height 7
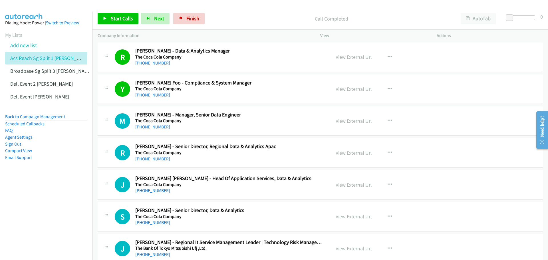
scroll to position [3340, 0]
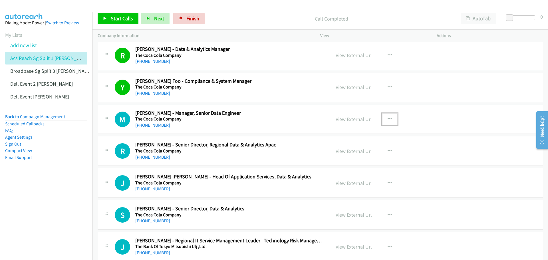
click at [385, 118] on button "button" at bounding box center [389, 118] width 15 height 11
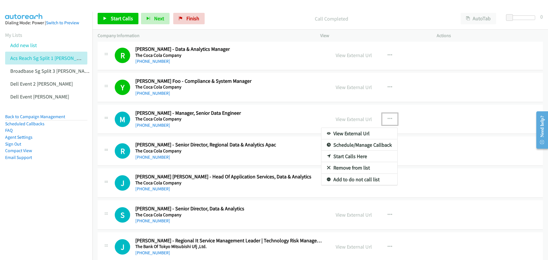
click at [352, 156] on link "Start Calls Here" at bounding box center [359, 156] width 76 height 11
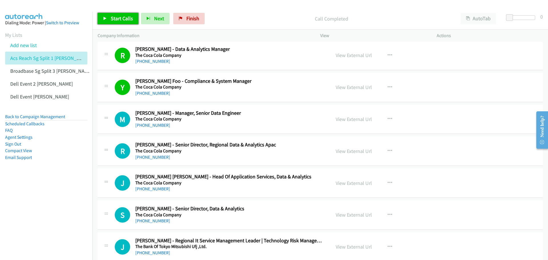
click at [120, 18] on span "Start Calls" at bounding box center [122, 18] width 22 height 7
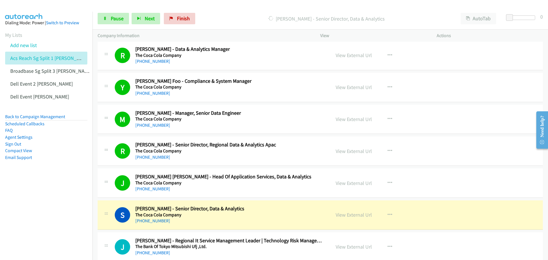
click at [376, 156] on div "View External Url View External Url Schedule/Manage Callback Start Calls Here R…" at bounding box center [392, 151] width 122 height 19
click at [344, 214] on link "View External Url" at bounding box center [354, 215] width 36 height 7
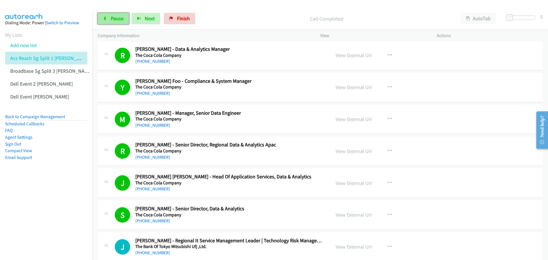
click at [115, 20] on span "Pause" at bounding box center [117, 18] width 13 height 7
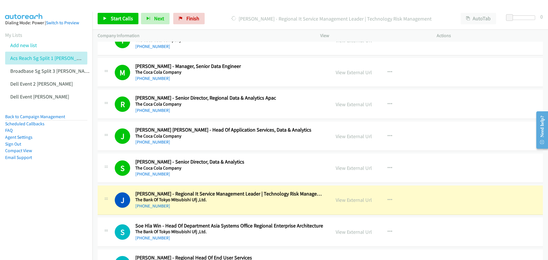
scroll to position [3397, 0]
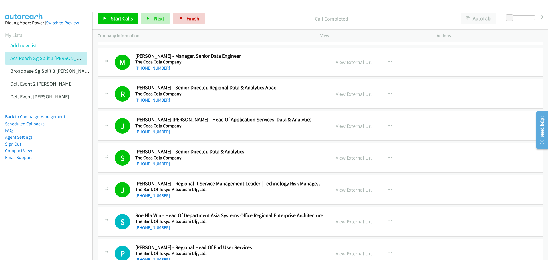
click at [342, 190] on link "View External Url" at bounding box center [354, 189] width 36 height 7
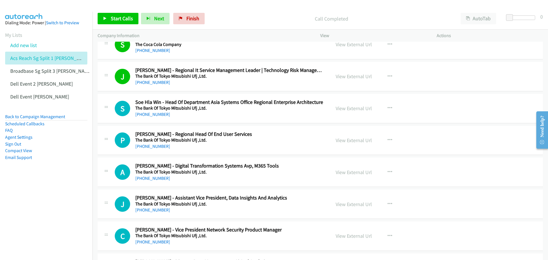
scroll to position [3511, 0]
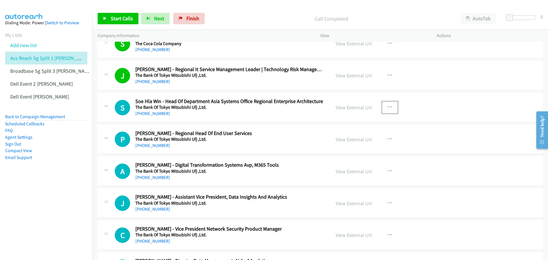
click at [388, 106] on icon "button" at bounding box center [390, 107] width 5 height 5
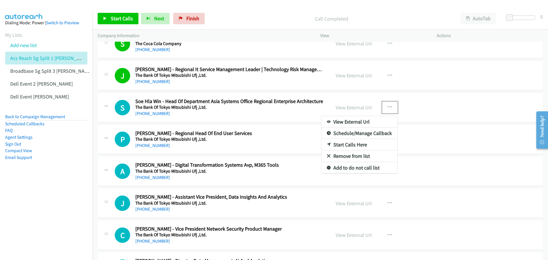
click at [364, 147] on link "Start Calls Here" at bounding box center [359, 144] width 76 height 11
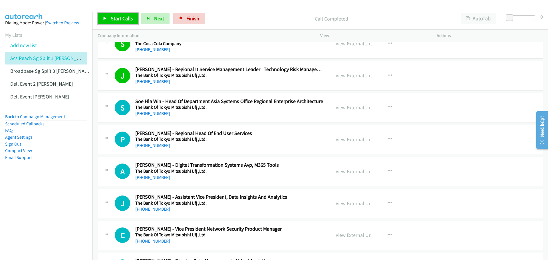
click at [118, 22] on link "Start Calls" at bounding box center [118, 18] width 41 height 11
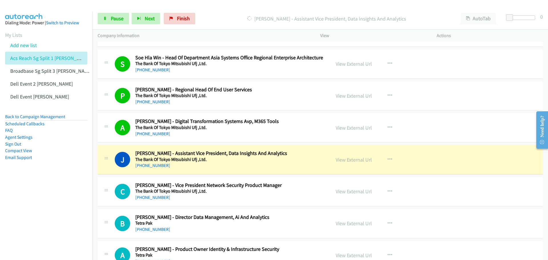
scroll to position [3597, 0]
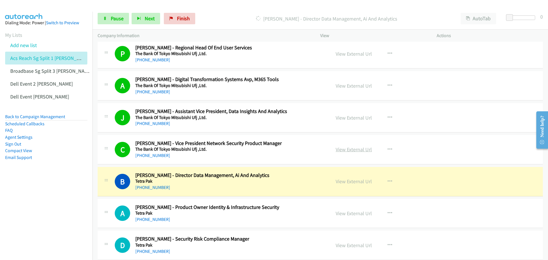
click at [348, 150] on link "View External Url" at bounding box center [354, 149] width 36 height 7
click at [114, 17] on span "Pause" at bounding box center [117, 18] width 13 height 7
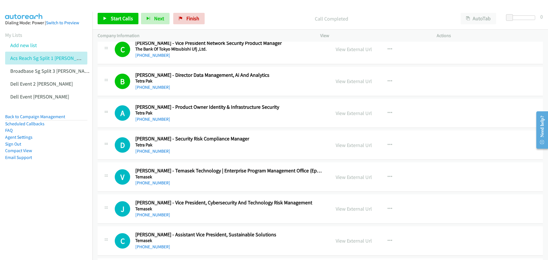
scroll to position [3711, 0]
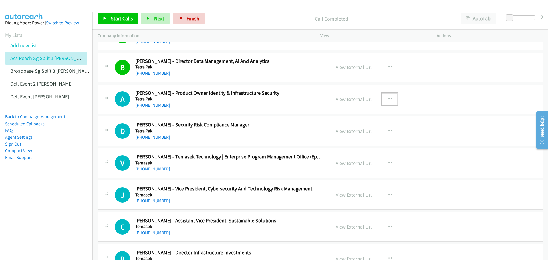
click at [388, 98] on icon "button" at bounding box center [390, 99] width 5 height 5
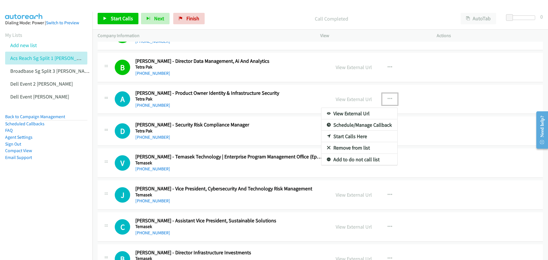
click at [355, 137] on link "Start Calls Here" at bounding box center [359, 136] width 76 height 11
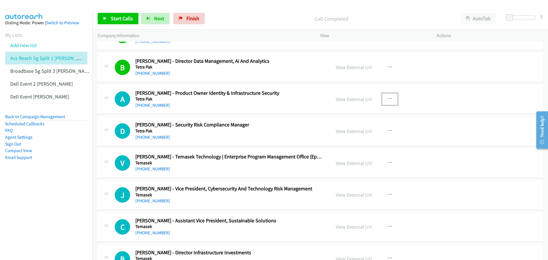
click at [388, 97] on icon "button" at bounding box center [390, 99] width 5 height 5
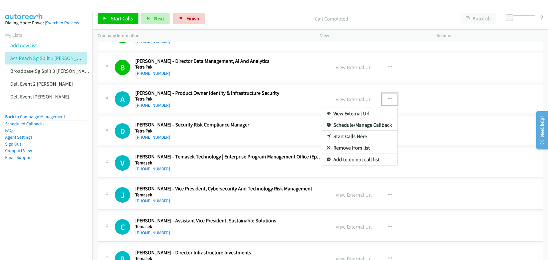
click at [365, 134] on link "Start Calls Here" at bounding box center [359, 136] width 76 height 11
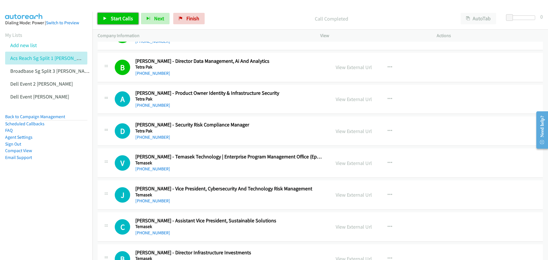
click at [123, 16] on span "Start Calls" at bounding box center [122, 18] width 22 height 7
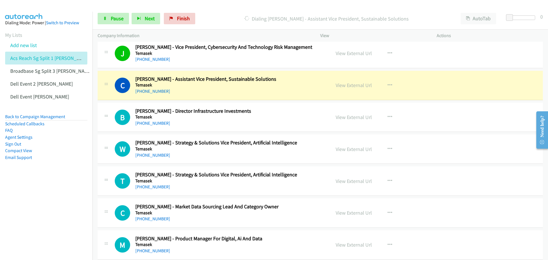
scroll to position [3853, 0]
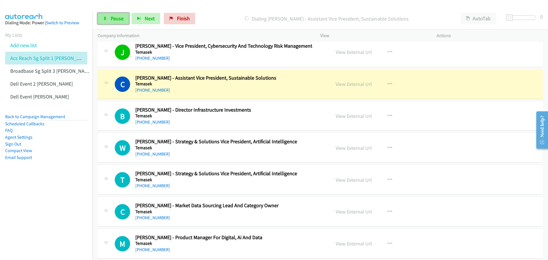
click at [121, 17] on span "Pause" at bounding box center [117, 18] width 13 height 7
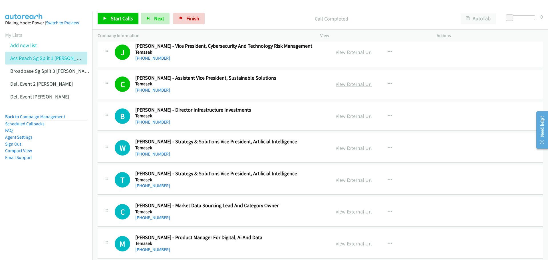
click at [345, 84] on link "View External Url" at bounding box center [354, 84] width 36 height 7
click at [388, 114] on icon "button" at bounding box center [390, 116] width 5 height 5
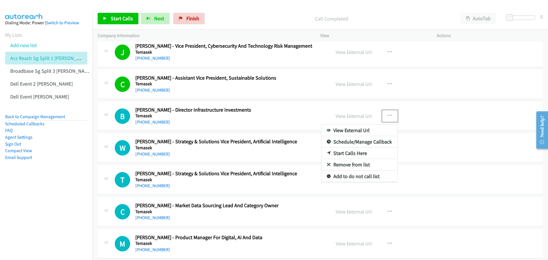
click at [361, 154] on link "Start Calls Here" at bounding box center [359, 153] width 76 height 11
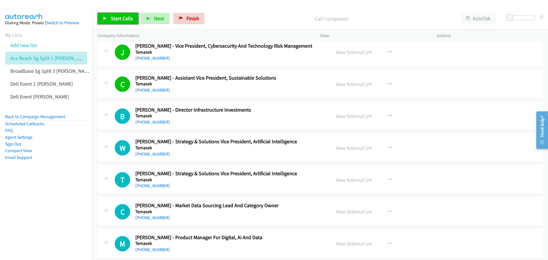
click at [118, 17] on span "Start Calls" at bounding box center [122, 18] width 22 height 7
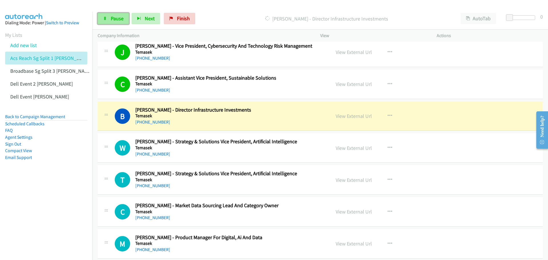
click at [117, 21] on span "Pause" at bounding box center [117, 18] width 13 height 7
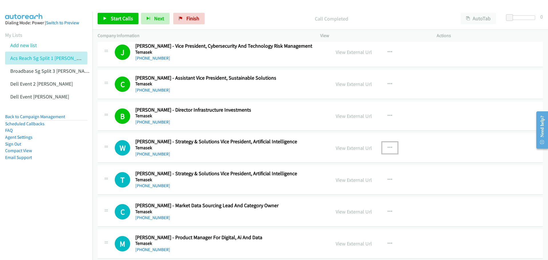
click at [388, 146] on icon "button" at bounding box center [390, 148] width 5 height 5
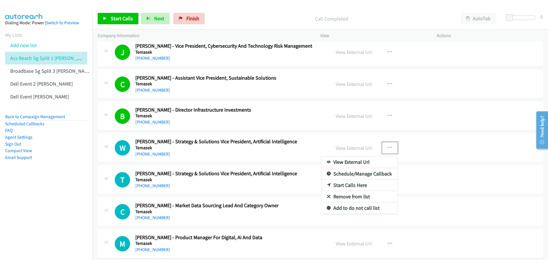
click at [350, 185] on link "Start Calls Here" at bounding box center [359, 185] width 76 height 11
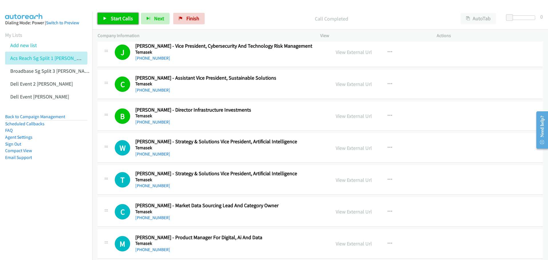
click at [113, 17] on span "Start Calls" at bounding box center [122, 18] width 22 height 7
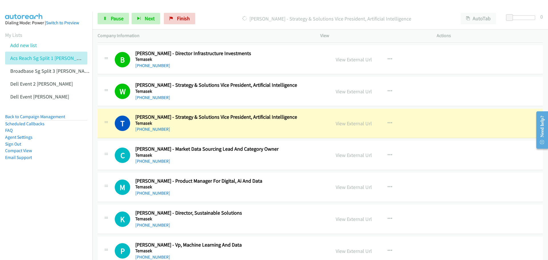
scroll to position [3911, 0]
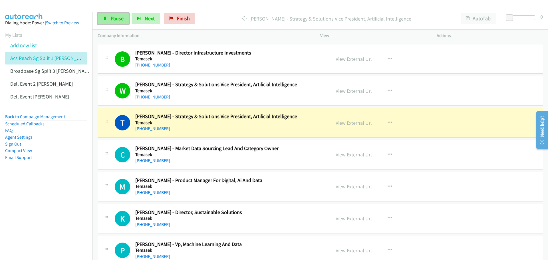
click at [115, 17] on span "Pause" at bounding box center [117, 18] width 13 height 7
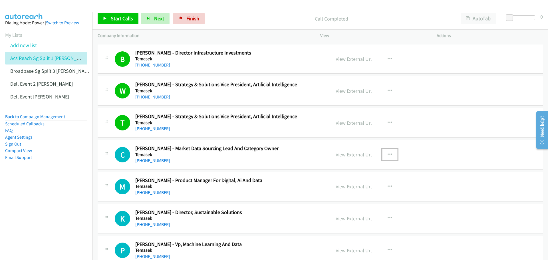
click at [390, 152] on button "button" at bounding box center [389, 154] width 15 height 11
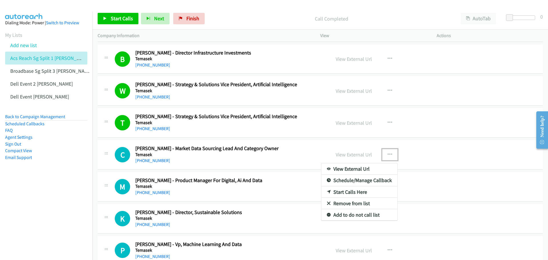
click at [338, 191] on link "Start Calls Here" at bounding box center [359, 191] width 76 height 11
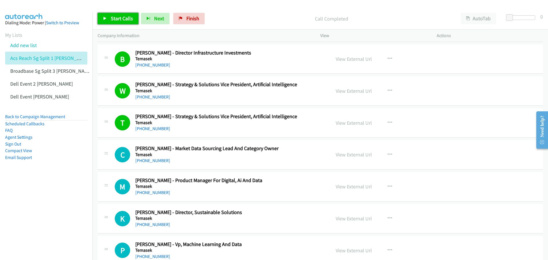
click at [121, 20] on span "Start Calls" at bounding box center [122, 18] width 22 height 7
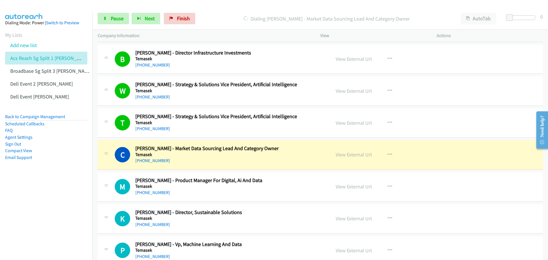
scroll to position [3939, 0]
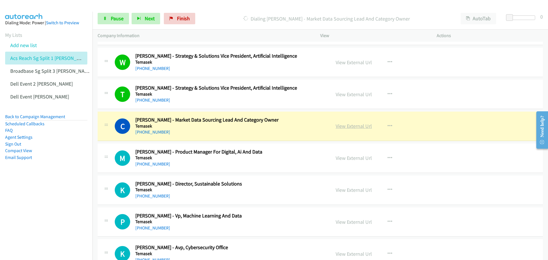
click at [356, 126] on link "View External Url" at bounding box center [354, 126] width 36 height 7
click at [116, 17] on span "Pause" at bounding box center [117, 18] width 13 height 7
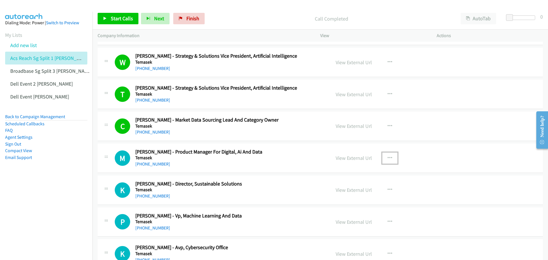
click at [389, 156] on icon "button" at bounding box center [390, 158] width 5 height 5
click at [353, 195] on link "Start Calls Here" at bounding box center [359, 195] width 76 height 11
click at [119, 14] on link "Start Calls" at bounding box center [118, 18] width 41 height 11
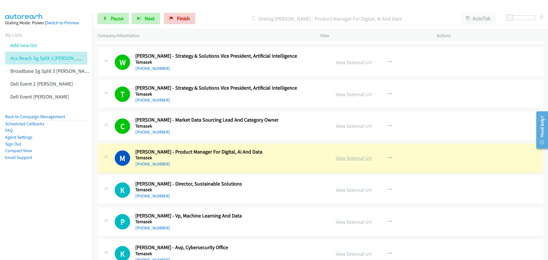
click at [357, 155] on link "View External Url" at bounding box center [354, 158] width 36 height 7
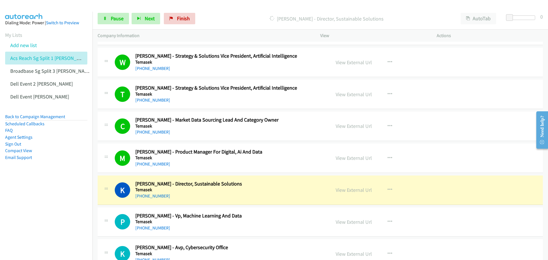
scroll to position [3968, 0]
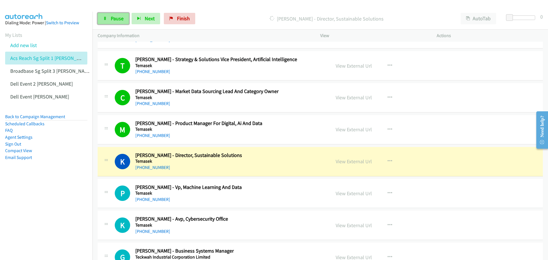
click at [119, 20] on span "Pause" at bounding box center [117, 18] width 13 height 7
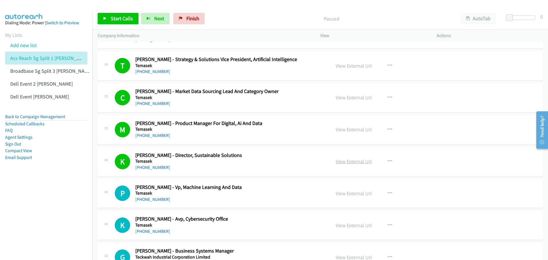
click at [354, 162] on link "View External Url" at bounding box center [354, 161] width 36 height 7
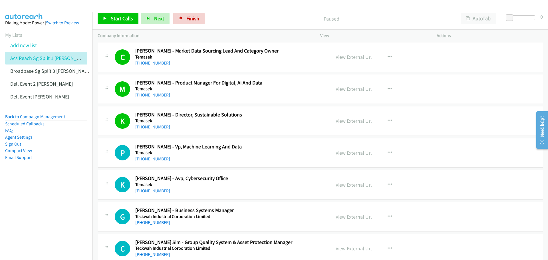
scroll to position [4025, 0]
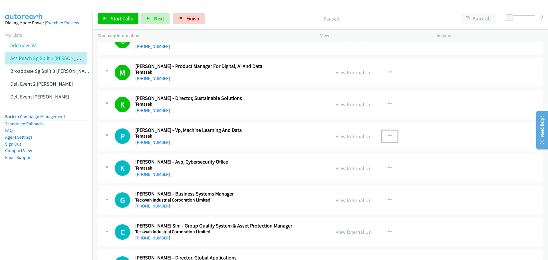
click at [388, 136] on icon "button" at bounding box center [390, 136] width 5 height 5
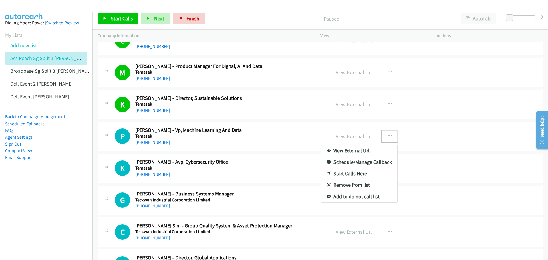
click at [349, 171] on link "Start Calls Here" at bounding box center [359, 173] width 76 height 11
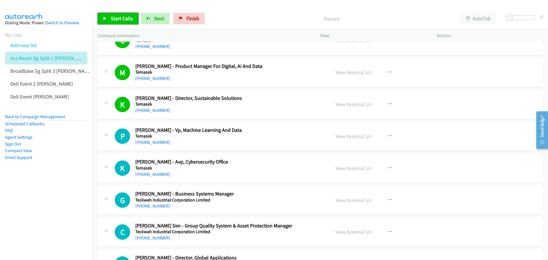
click at [118, 19] on span "Start Calls" at bounding box center [122, 18] width 22 height 7
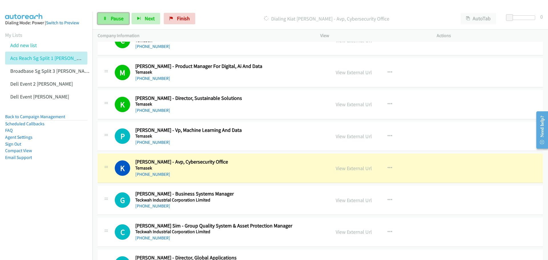
click at [111, 15] on span "Pause" at bounding box center [117, 18] width 13 height 7
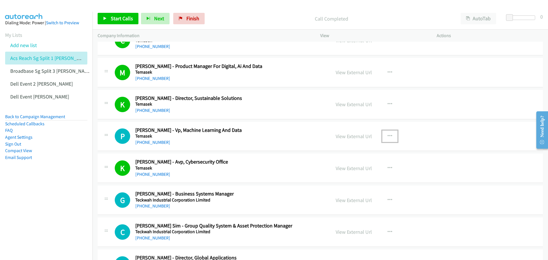
click at [388, 135] on icon "button" at bounding box center [390, 136] width 5 height 5
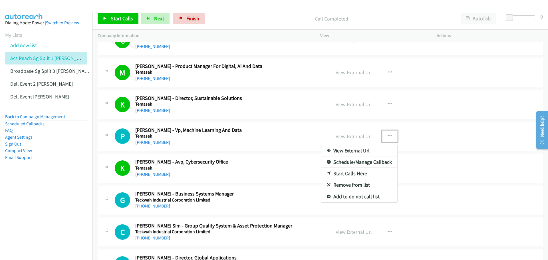
click at [346, 172] on link "Start Calls Here" at bounding box center [359, 173] width 76 height 11
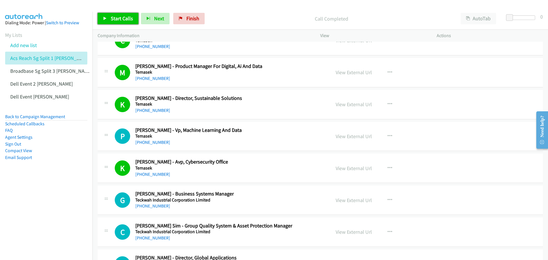
click at [117, 19] on span "Start Calls" at bounding box center [122, 18] width 22 height 7
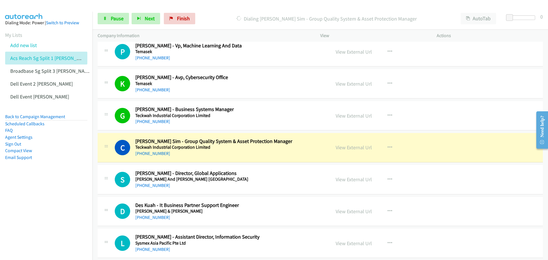
scroll to position [4110, 0]
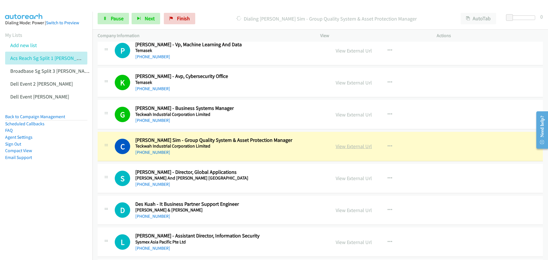
click at [351, 147] on link "View External Url" at bounding box center [354, 146] width 36 height 7
click at [112, 15] on span "Pause" at bounding box center [117, 18] width 13 height 7
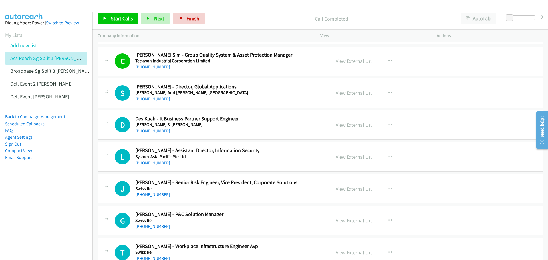
scroll to position [4196, 0]
click at [389, 92] on icon "button" at bounding box center [390, 92] width 5 height 5
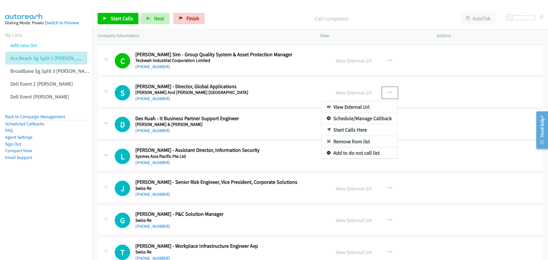
click at [357, 129] on link "Start Calls Here" at bounding box center [359, 129] width 76 height 11
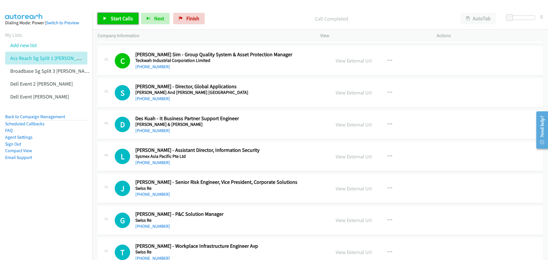
click at [113, 16] on span "Start Calls" at bounding box center [122, 18] width 22 height 7
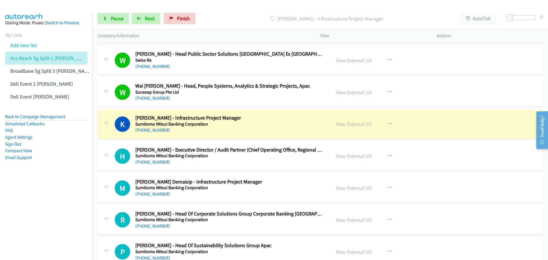
scroll to position [4453, 0]
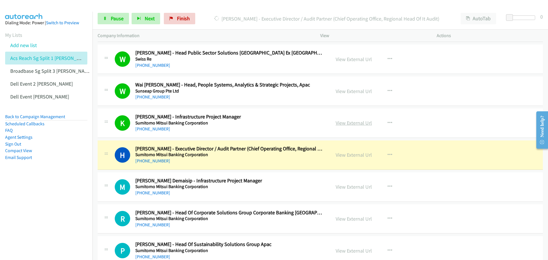
click at [343, 123] on link "View External Url" at bounding box center [354, 123] width 36 height 7
click at [114, 17] on span "Pause" at bounding box center [117, 18] width 13 height 7
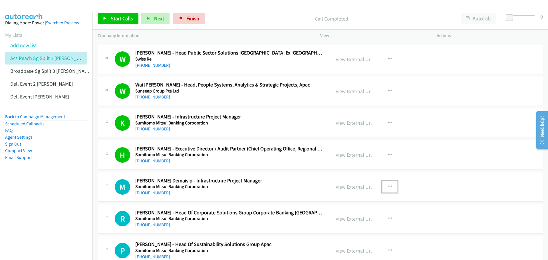
click at [390, 186] on button "button" at bounding box center [389, 186] width 15 height 11
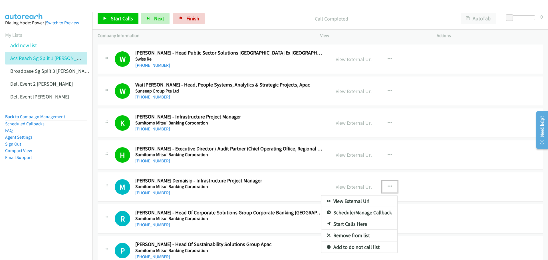
click at [355, 223] on link "Start Calls Here" at bounding box center [359, 223] width 76 height 11
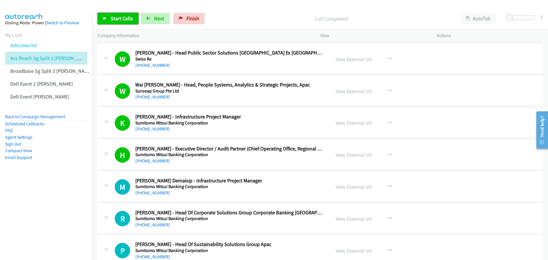
click at [116, 18] on span "Start Calls" at bounding box center [122, 18] width 22 height 7
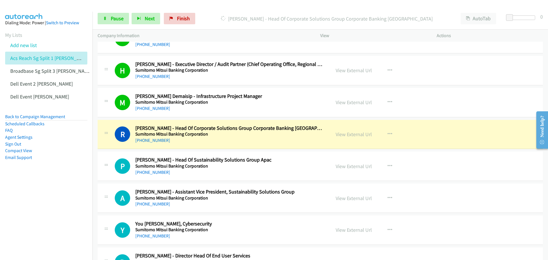
scroll to position [4538, 0]
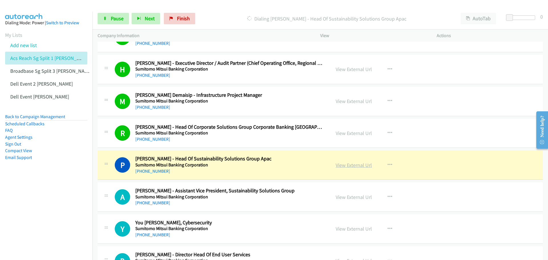
click at [350, 166] on link "View External Url" at bounding box center [354, 165] width 36 height 7
click at [121, 16] on span "Pause" at bounding box center [117, 18] width 13 height 7
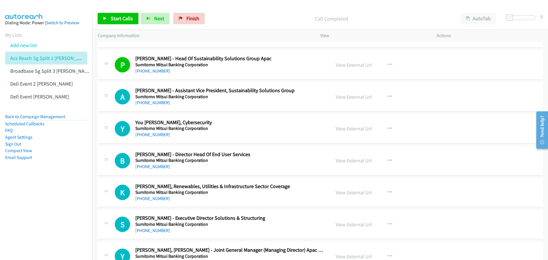
scroll to position [4653, 0]
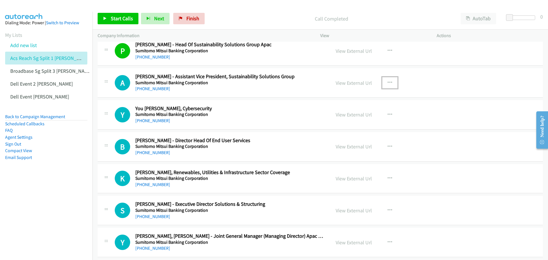
click at [388, 83] on icon "button" at bounding box center [390, 82] width 5 height 5
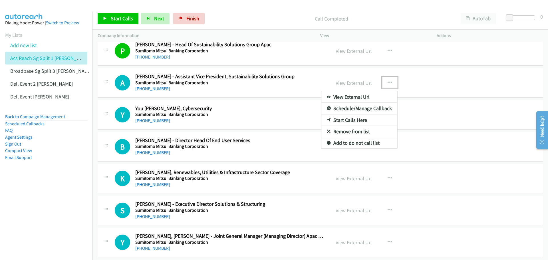
click at [357, 120] on link "Start Calls Here" at bounding box center [359, 119] width 76 height 11
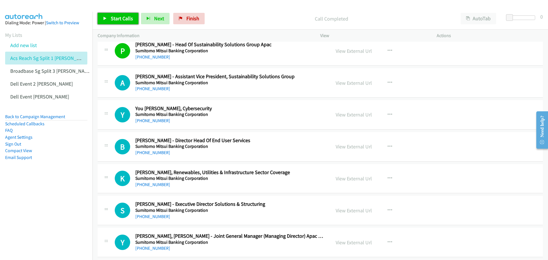
click at [122, 19] on span "Start Calls" at bounding box center [122, 18] width 22 height 7
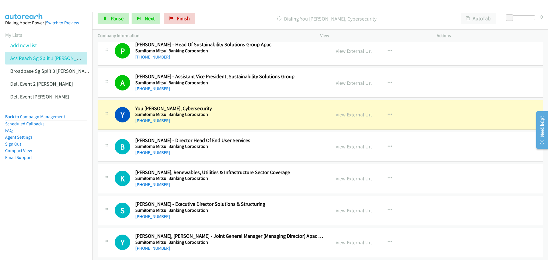
click at [354, 116] on link "View External Url" at bounding box center [354, 114] width 36 height 7
click at [116, 23] on link "Pause" at bounding box center [113, 18] width 31 height 11
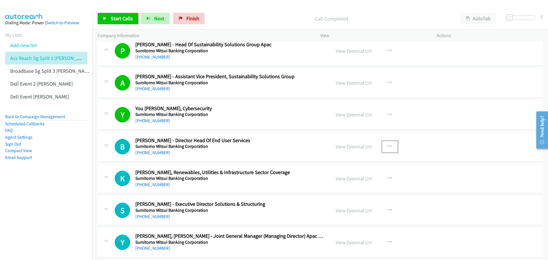
click at [389, 146] on icon "button" at bounding box center [390, 146] width 5 height 5
click at [347, 182] on link "Start Calls Here" at bounding box center [359, 183] width 76 height 11
click at [123, 18] on span "Start Calls" at bounding box center [122, 18] width 22 height 7
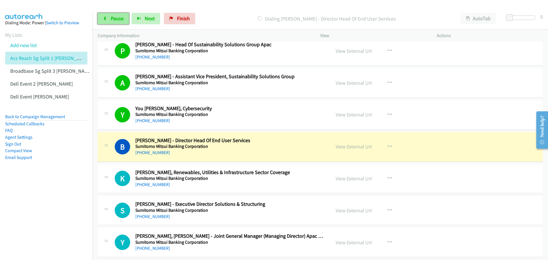
click at [119, 18] on span "Pause" at bounding box center [117, 18] width 13 height 7
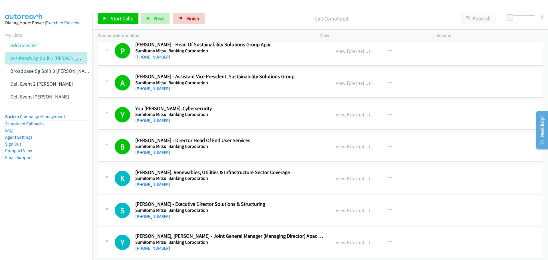
click at [352, 147] on link "View External Url" at bounding box center [354, 146] width 36 height 7
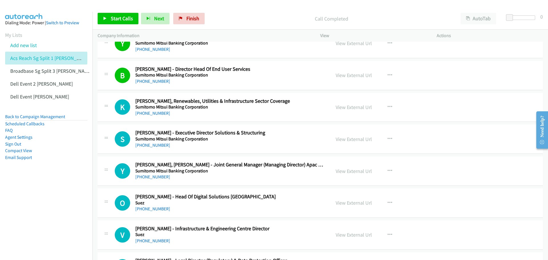
scroll to position [4738, 0]
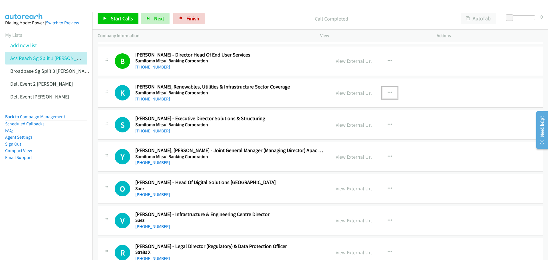
click at [388, 91] on icon "button" at bounding box center [390, 92] width 5 height 5
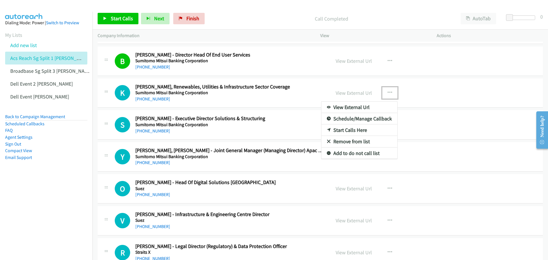
click at [357, 130] on link "Start Calls Here" at bounding box center [359, 129] width 76 height 11
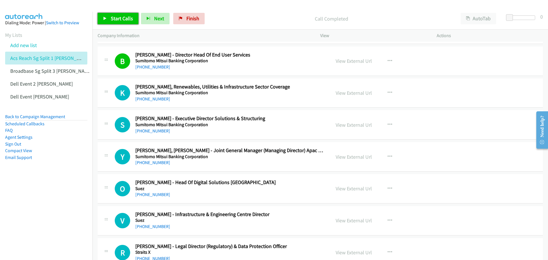
click at [120, 19] on span "Start Calls" at bounding box center [122, 18] width 22 height 7
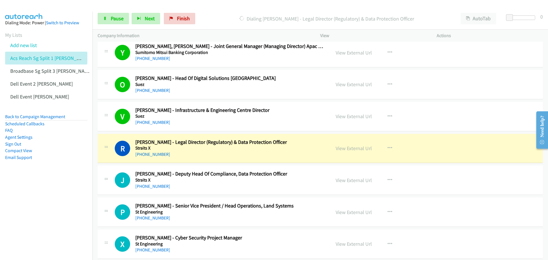
scroll to position [4852, 0]
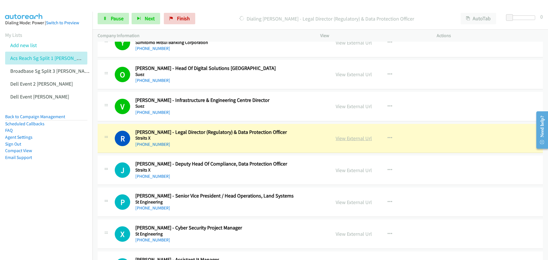
click at [351, 136] on link "View External Url" at bounding box center [354, 138] width 36 height 7
click at [110, 15] on link "Pause" at bounding box center [113, 18] width 31 height 11
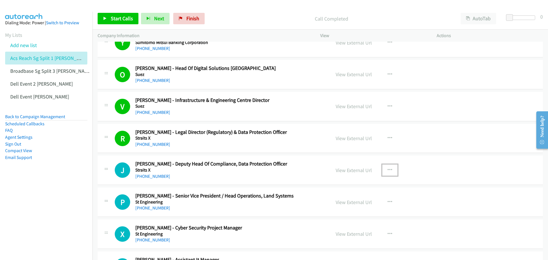
click at [385, 171] on button "button" at bounding box center [389, 169] width 15 height 11
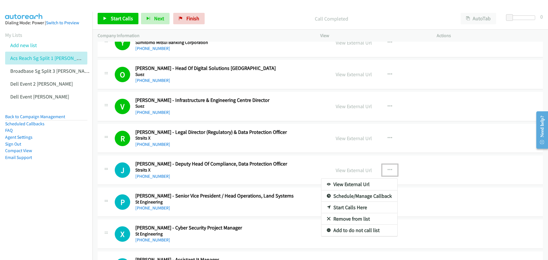
click at [353, 205] on link "Start Calls Here" at bounding box center [359, 207] width 76 height 11
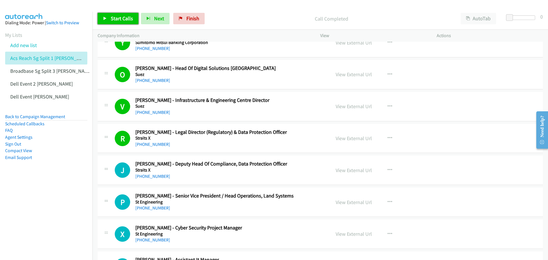
click at [121, 15] on link "Start Calls" at bounding box center [118, 18] width 41 height 11
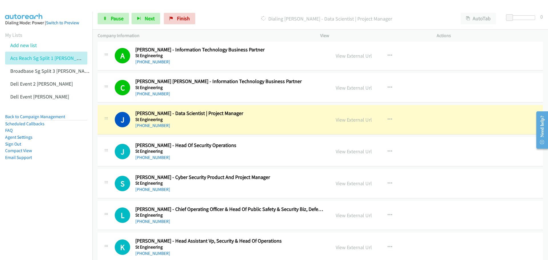
scroll to position [5138, 0]
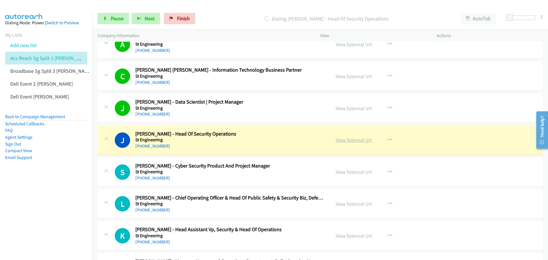
click at [358, 138] on link "View External Url" at bounding box center [354, 140] width 36 height 7
click at [116, 14] on link "Pause" at bounding box center [113, 18] width 31 height 11
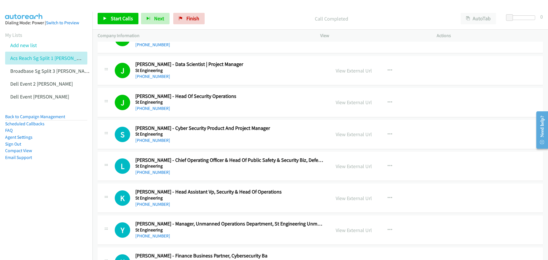
scroll to position [5195, 0]
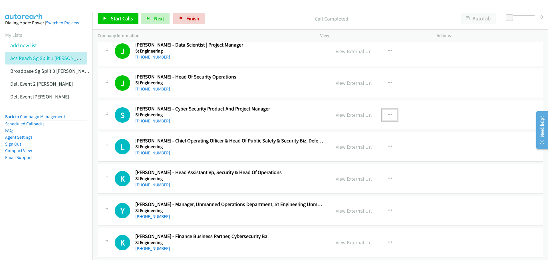
click at [388, 114] on icon "button" at bounding box center [390, 115] width 5 height 5
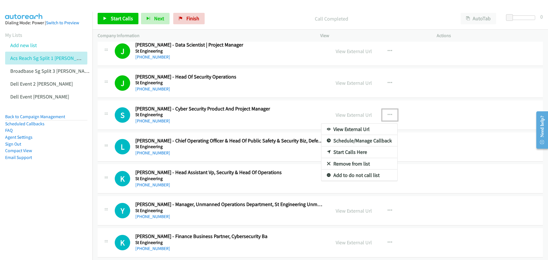
click at [344, 150] on link "Start Calls Here" at bounding box center [359, 151] width 76 height 11
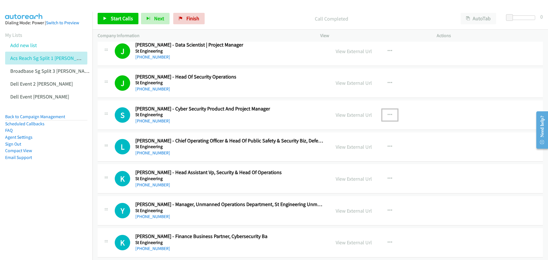
click at [390, 111] on button "button" at bounding box center [389, 114] width 15 height 11
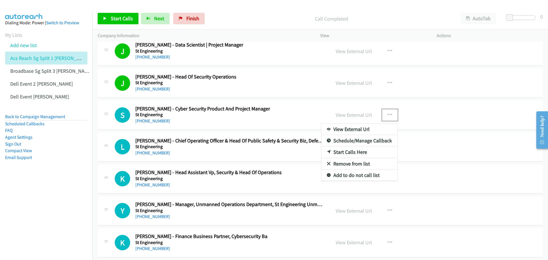
click at [368, 151] on link "Start Calls Here" at bounding box center [359, 151] width 76 height 11
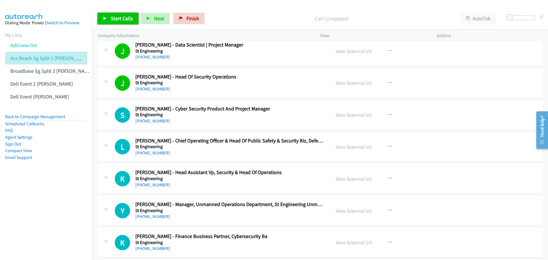
click at [123, 19] on span "Start Calls" at bounding box center [122, 18] width 22 height 7
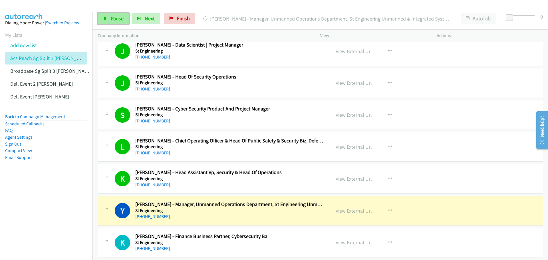
click at [112, 13] on link "Pause" at bounding box center [113, 18] width 31 height 11
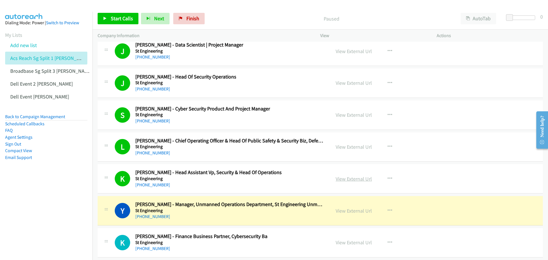
click at [346, 178] on link "View External Url" at bounding box center [354, 179] width 36 height 7
click at [348, 212] on link "View External Url" at bounding box center [354, 211] width 36 height 7
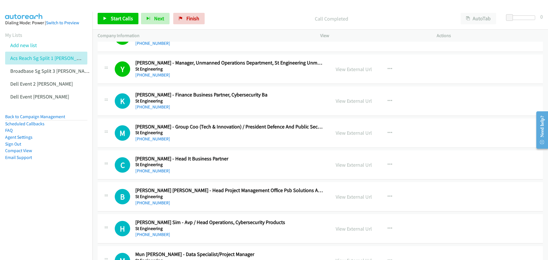
scroll to position [5338, 0]
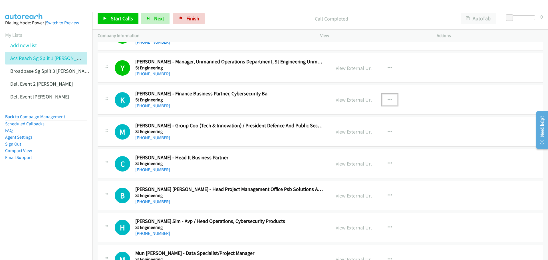
click at [388, 98] on icon "button" at bounding box center [390, 100] width 5 height 5
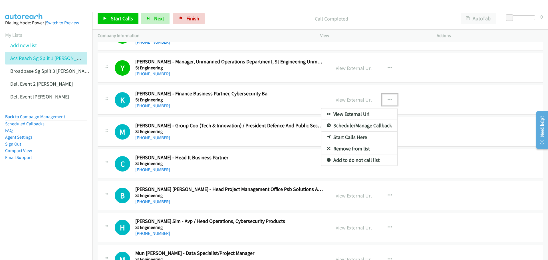
click at [352, 136] on link "Start Calls Here" at bounding box center [359, 137] width 76 height 11
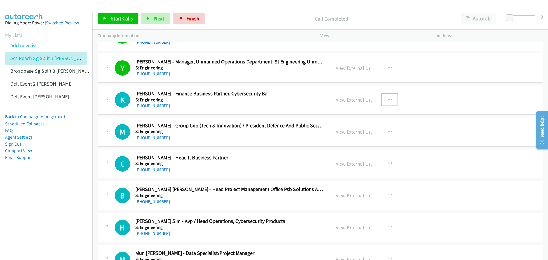
click at [385, 96] on button "button" at bounding box center [389, 99] width 15 height 11
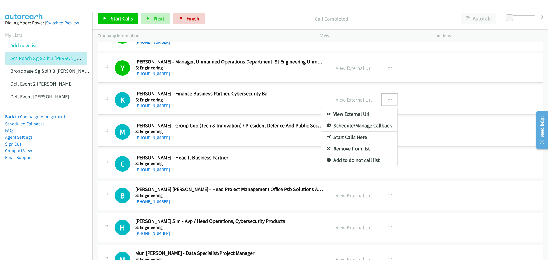
click at [357, 139] on link "Start Calls Here" at bounding box center [359, 137] width 76 height 11
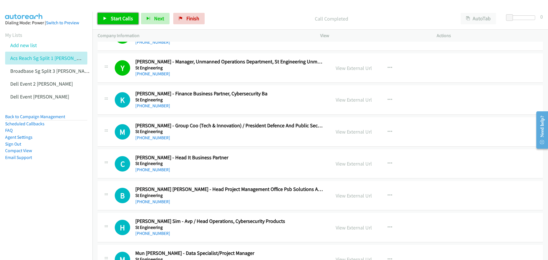
click at [113, 14] on link "Start Calls" at bounding box center [118, 18] width 41 height 11
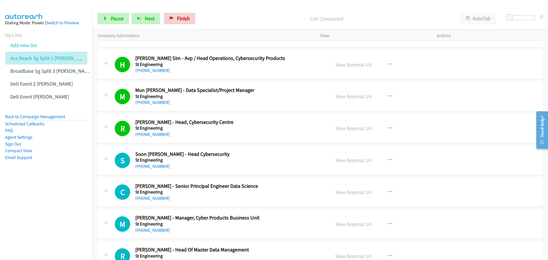
scroll to position [5509, 0]
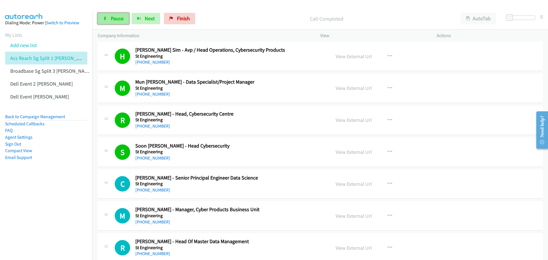
click at [108, 21] on link "Pause" at bounding box center [113, 18] width 31 height 11
